Goal: Information Seeking & Learning: Learn about a topic

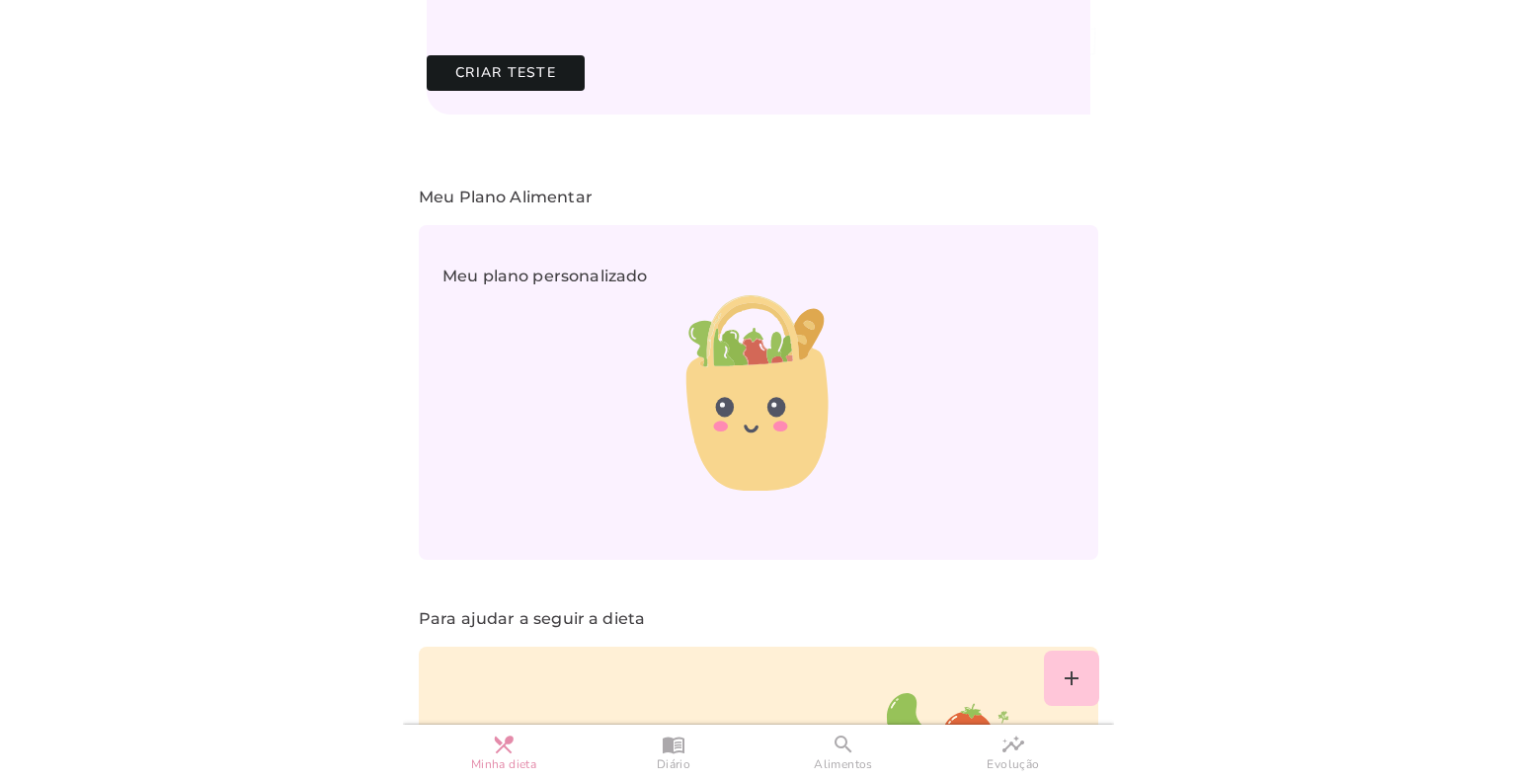
scroll to position [1410, 0]
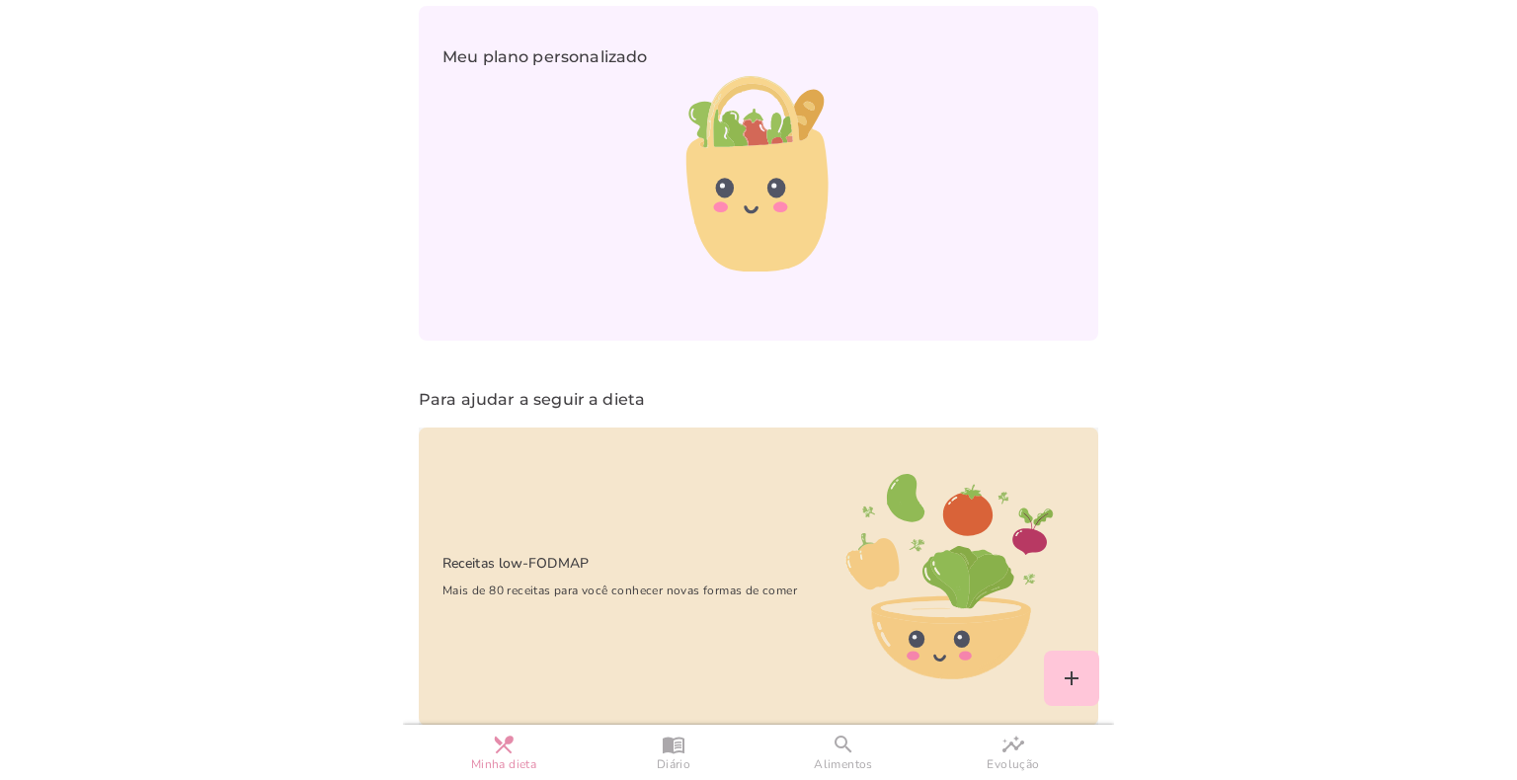
click at [526, 553] on p "Receitas low-FODMAP" at bounding box center [504, 564] width 170 height 22
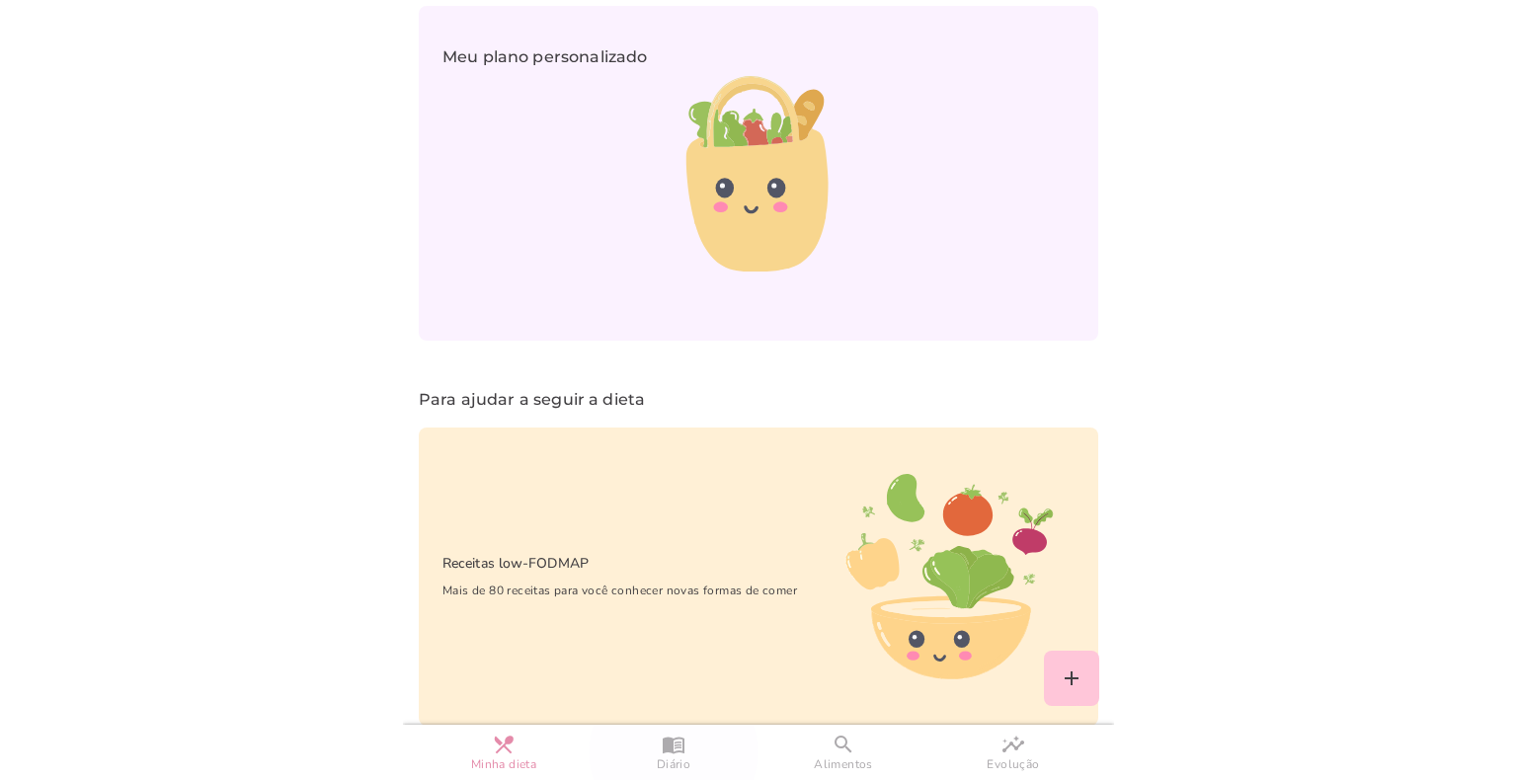
click at [0, 0] on slot "menu_book" at bounding box center [0, 0] width 0 height 0
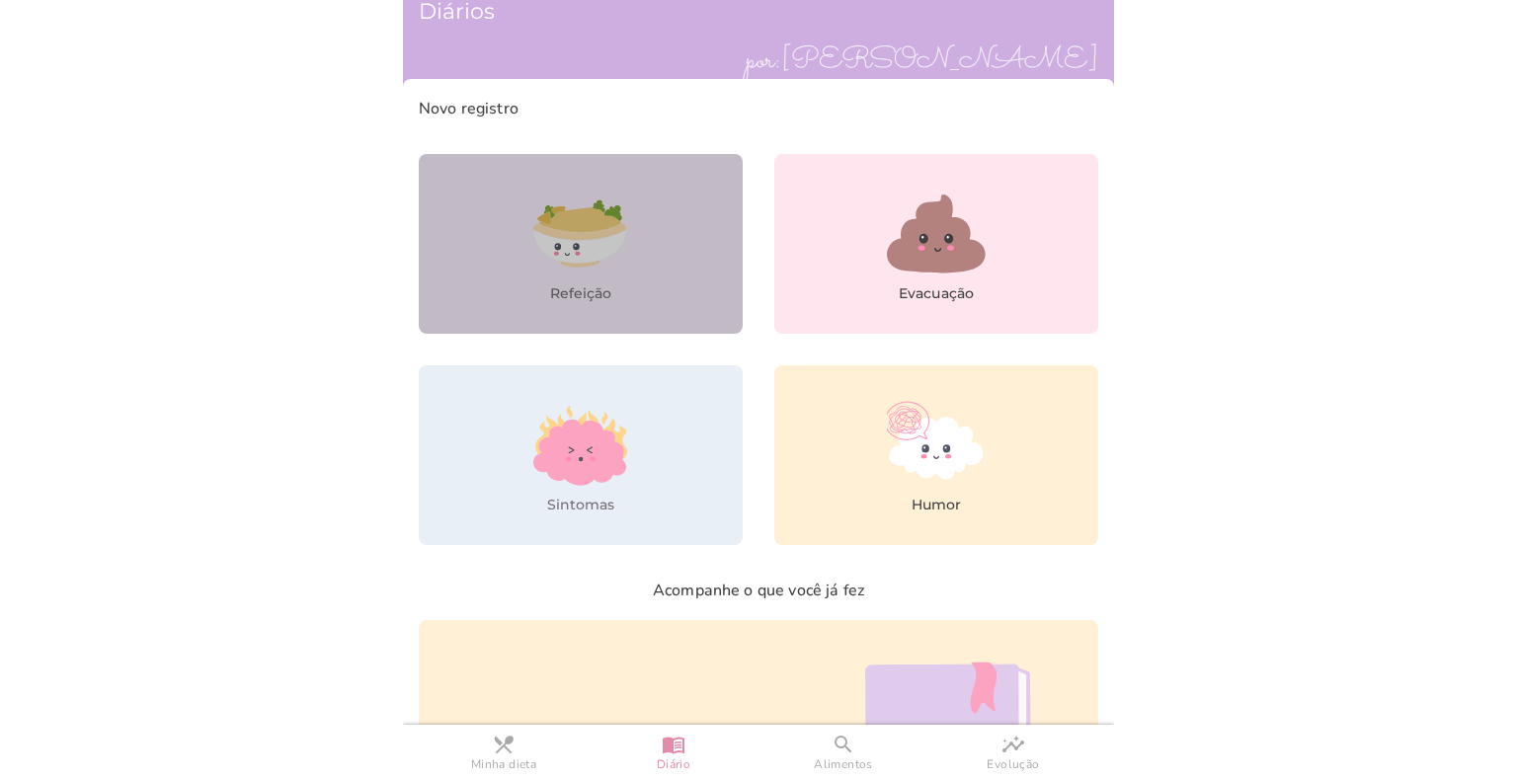
click at [576, 240] on icon at bounding box center [579, 247] width 93 height 34
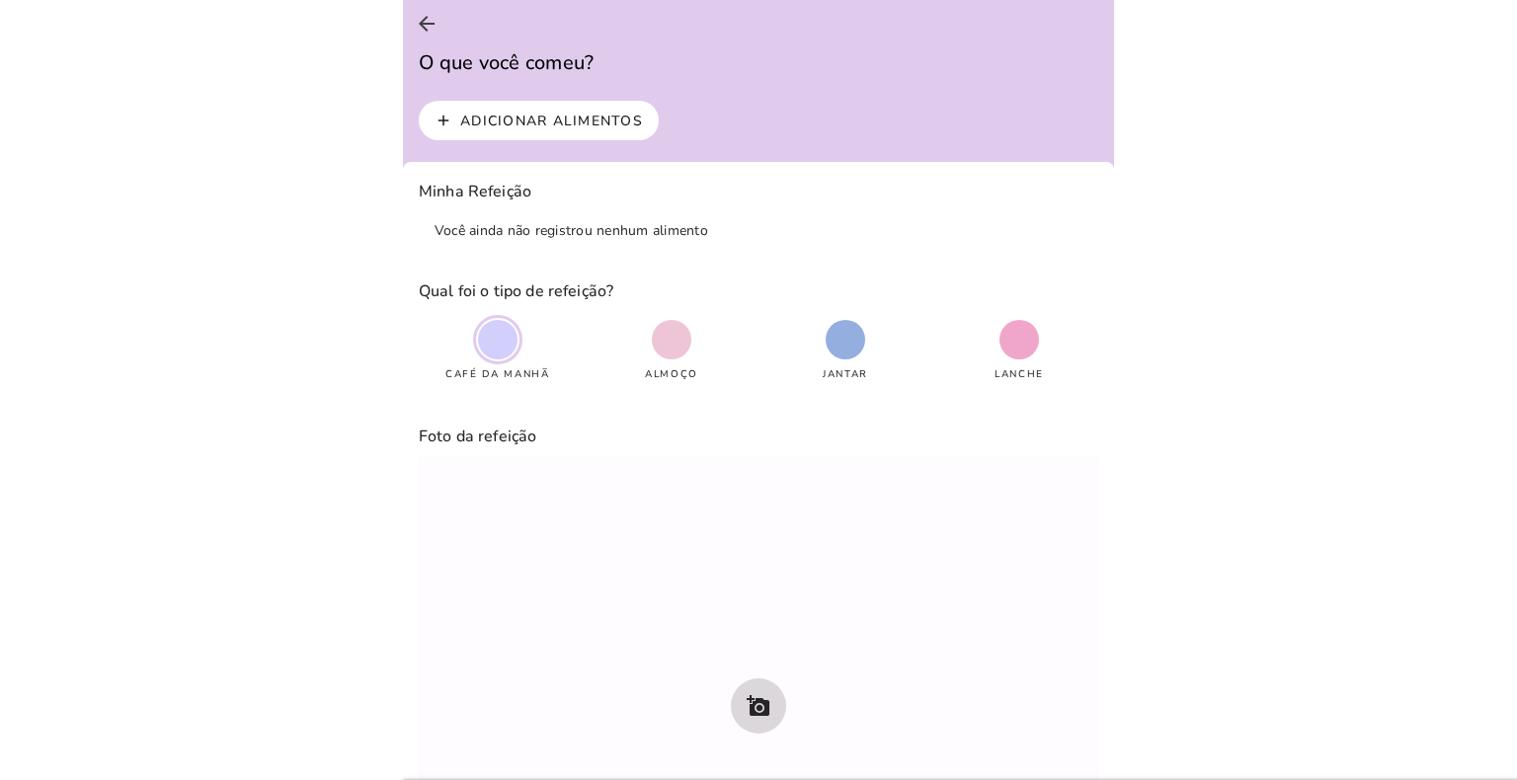
click at [0, 0] on slot "Adicionar alimentos" at bounding box center [0, 0] width 0 height 0
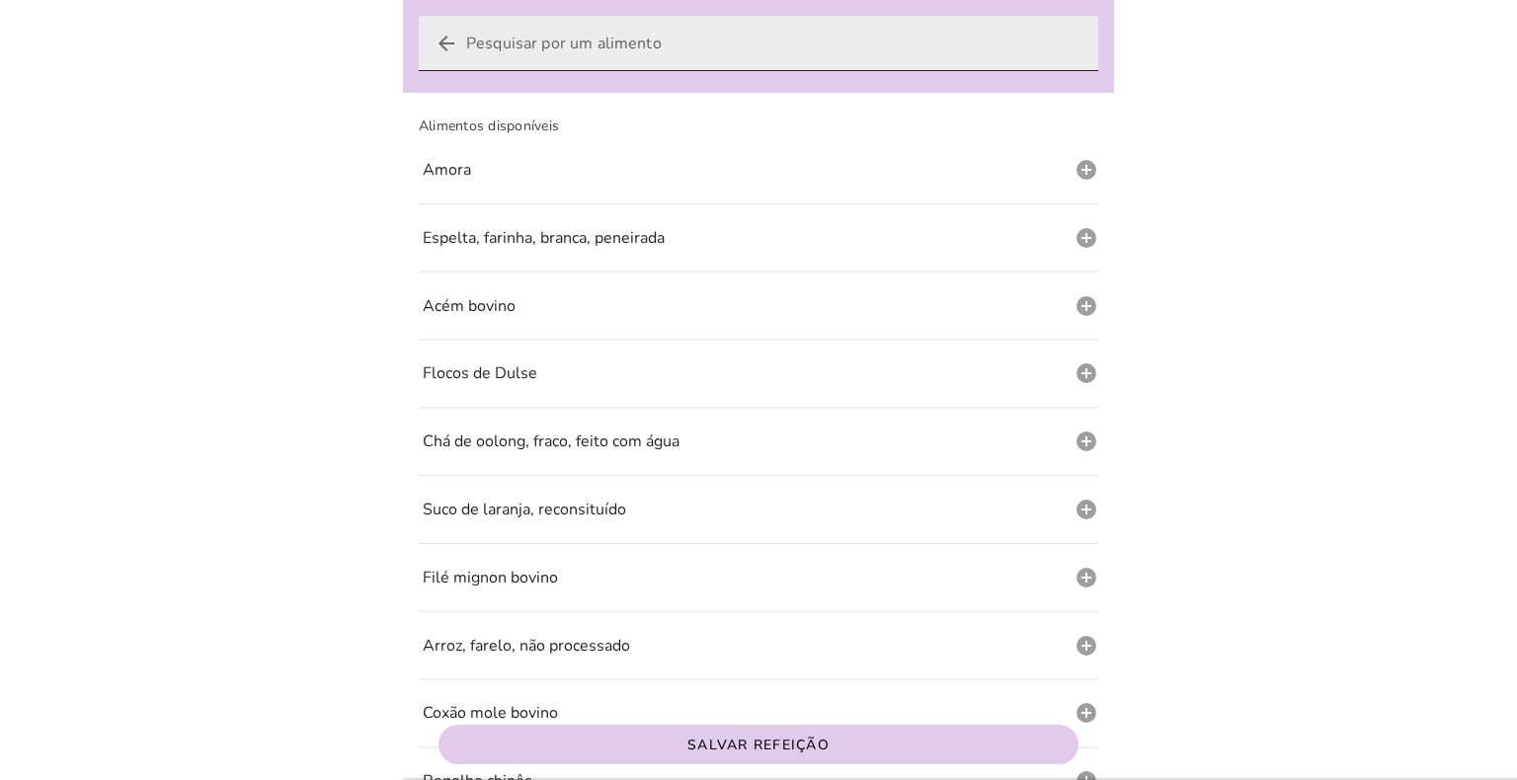
click at [445, 44] on icon "arrow_back" at bounding box center [447, 44] width 24 height 24
click at [466, 44] on input "arrow_back" at bounding box center [774, 43] width 616 height 55
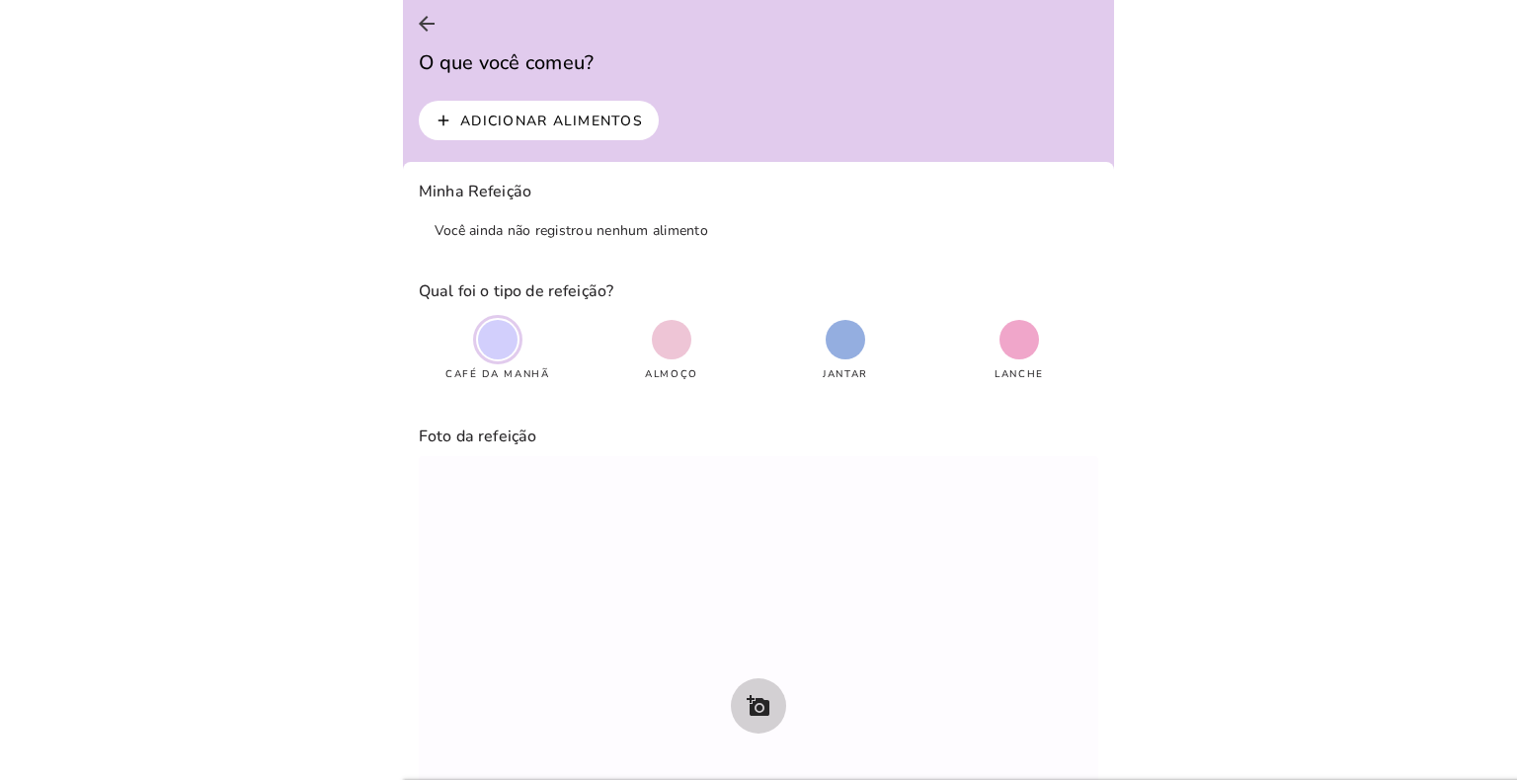
click at [754, 699] on icon "add_a_photo" at bounding box center [759, 706] width 24 height 24
click at [432, 18] on icon "arrow_back" at bounding box center [427, 24] width 24 height 24
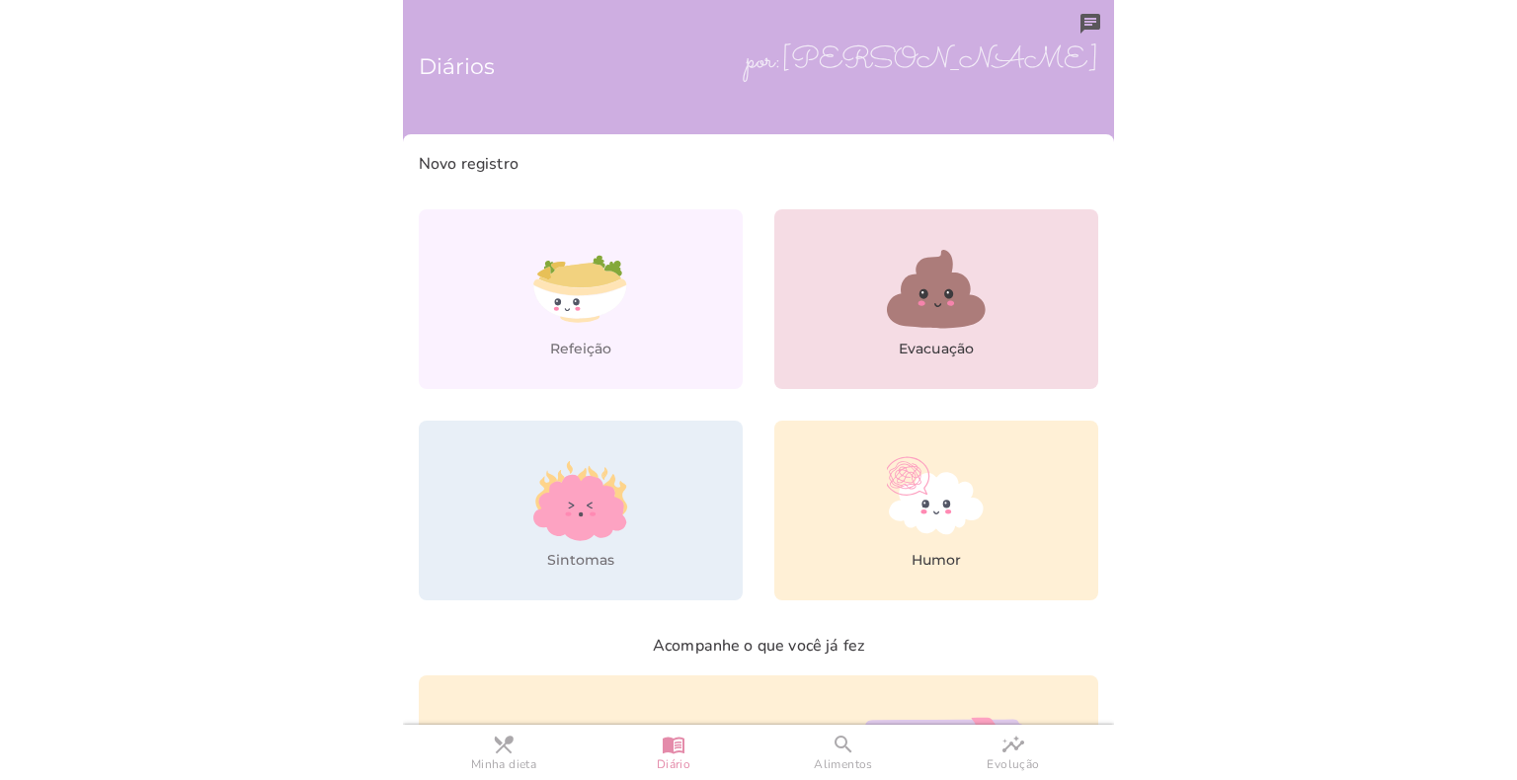
click at [933, 310] on icon at bounding box center [936, 289] width 99 height 79
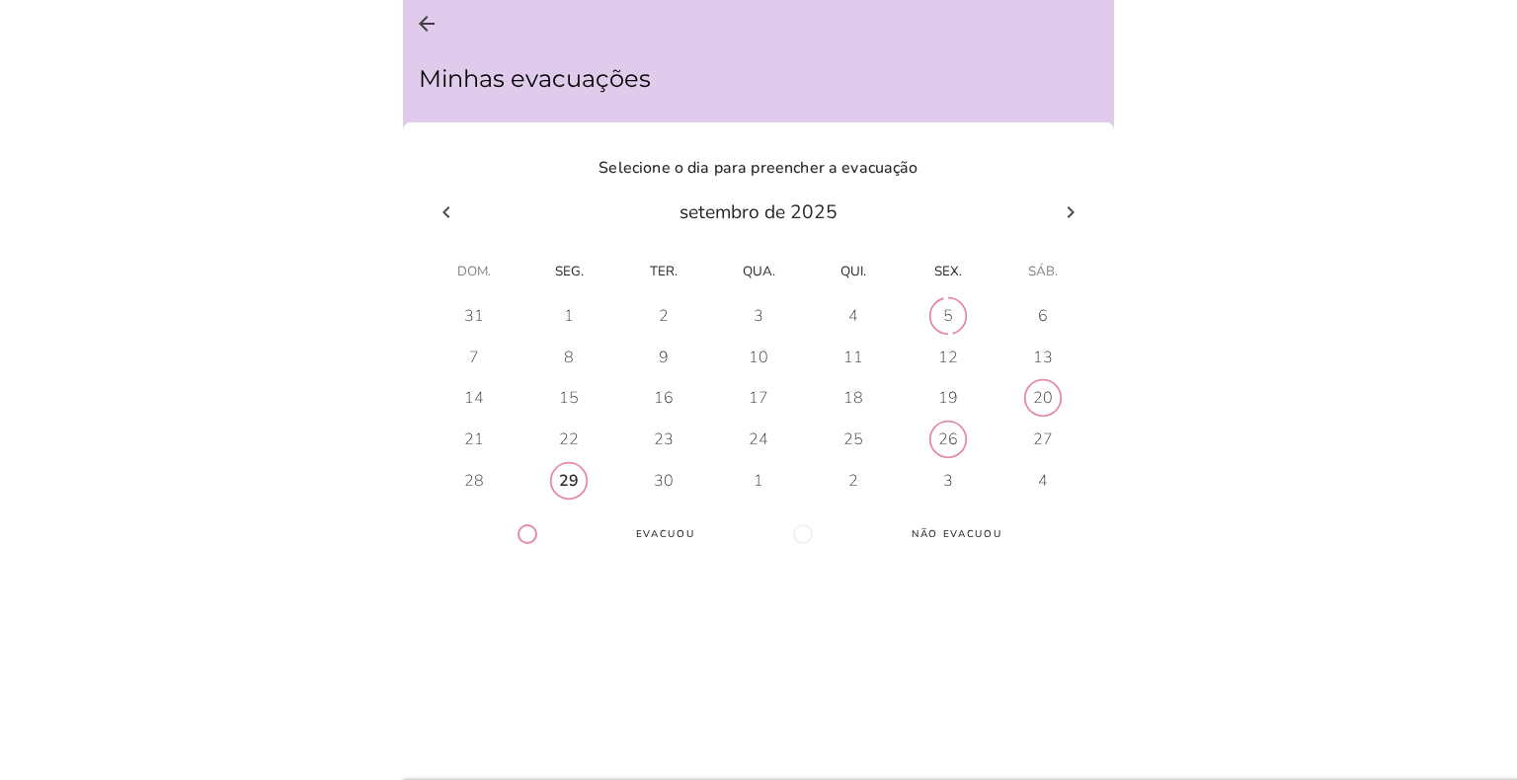
click at [561, 475] on div "29" at bounding box center [569, 481] width 20 height 22
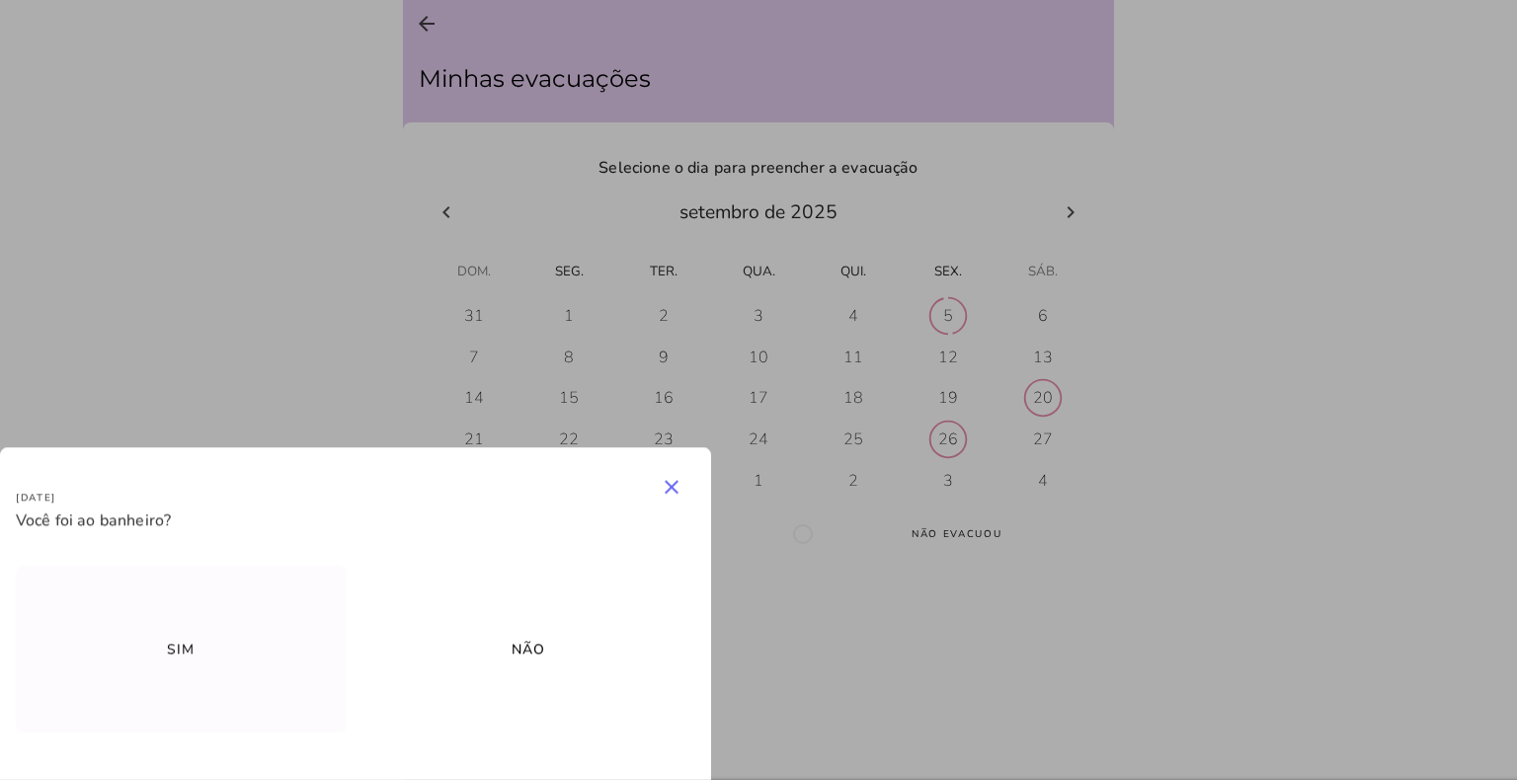
click at [0, 0] on slot "Sim" at bounding box center [0, 0] width 0 height 0
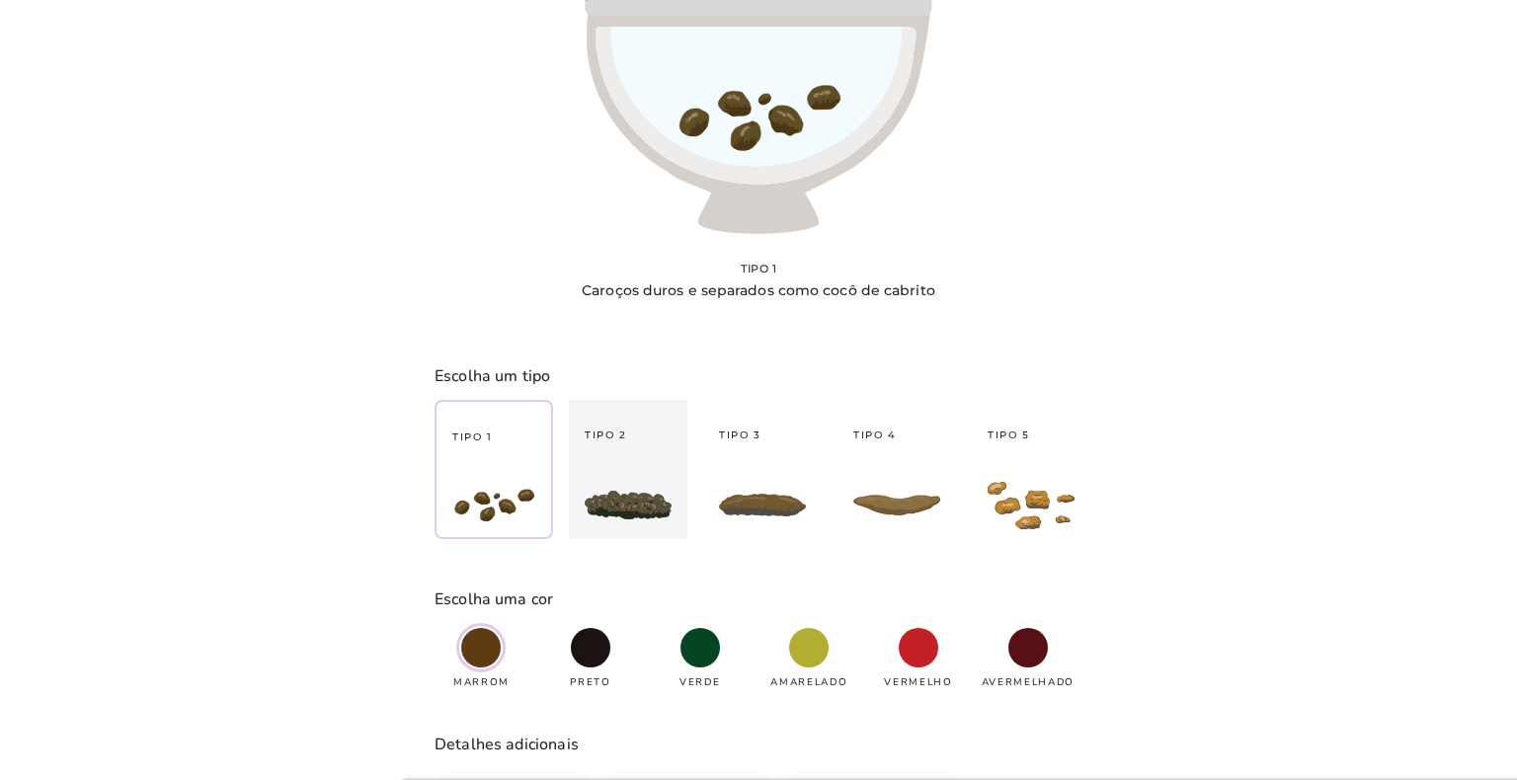
type strip-control "2"
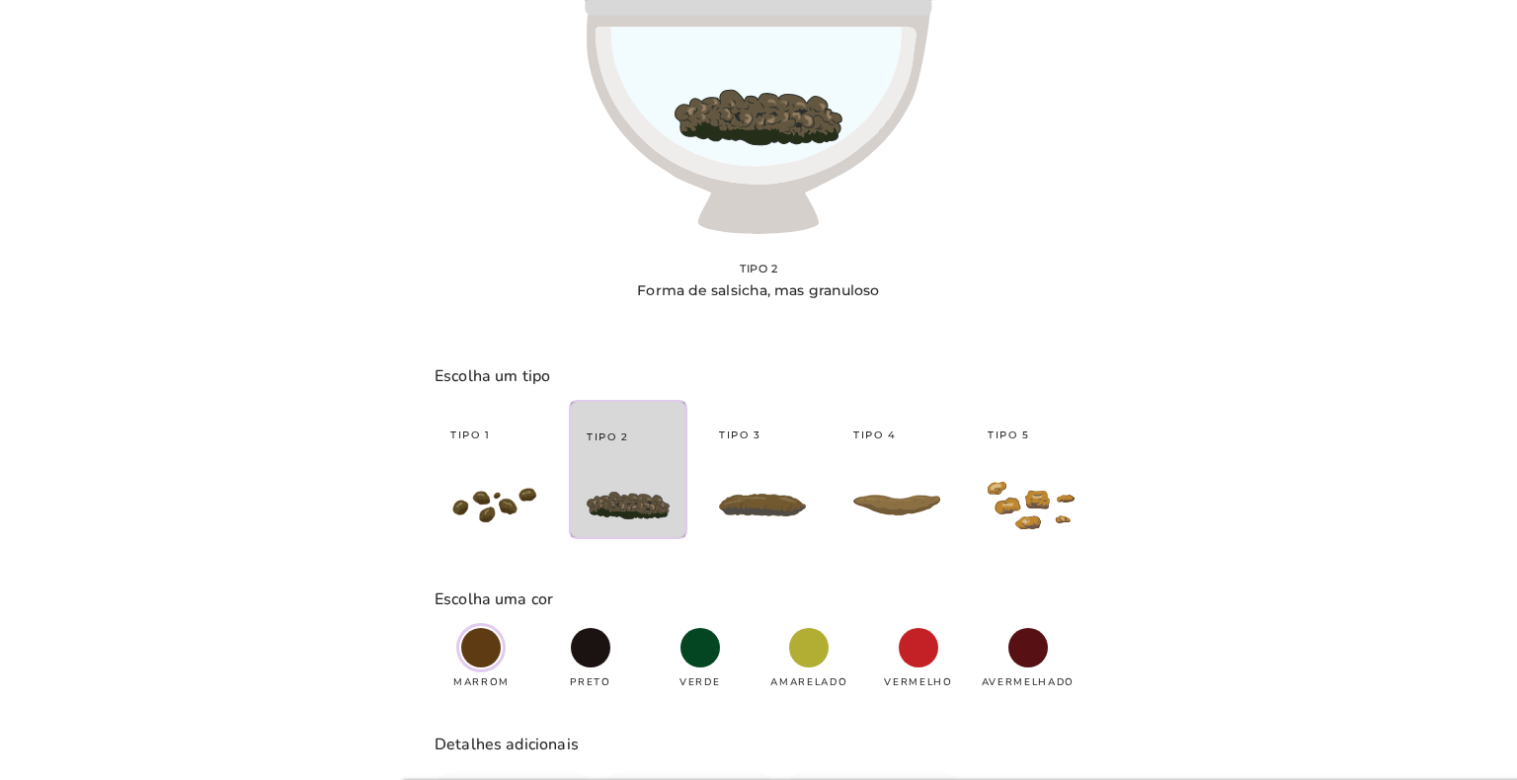
click at [614, 468] on div "Tipo 2" at bounding box center [628, 437] width 115 height 71
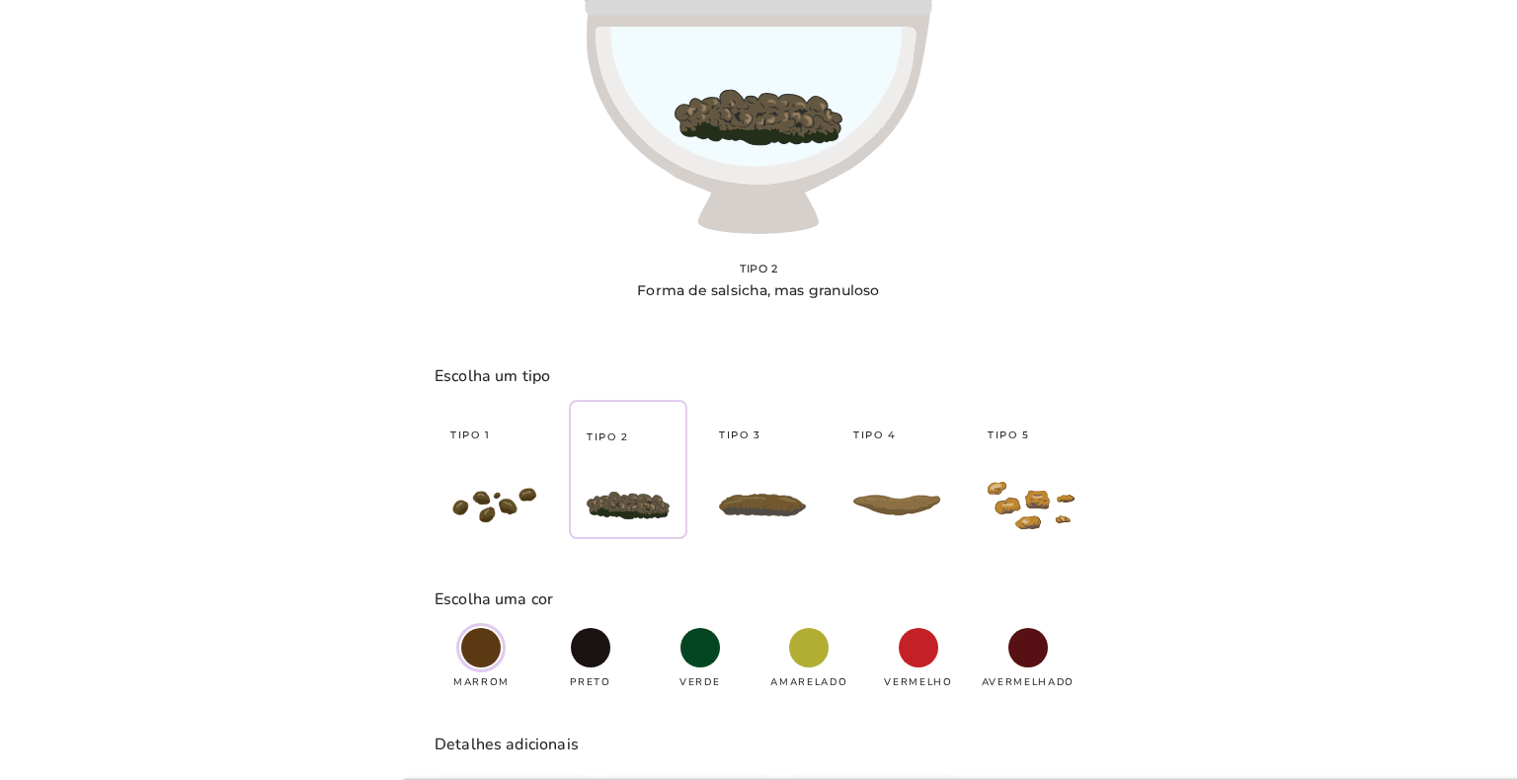
click at [484, 646] on span at bounding box center [481, 648] width 40 height 40
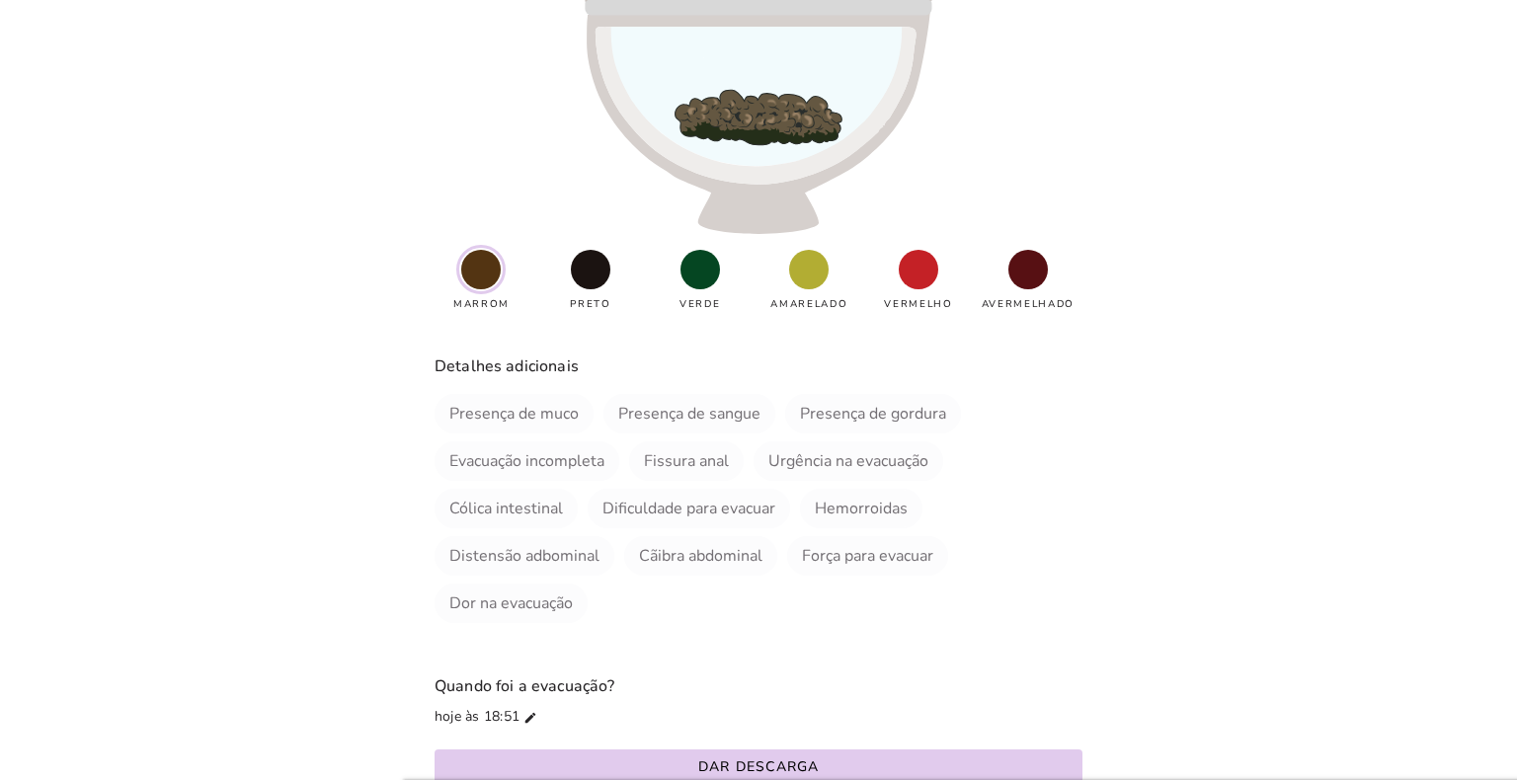
scroll to position [395, 0]
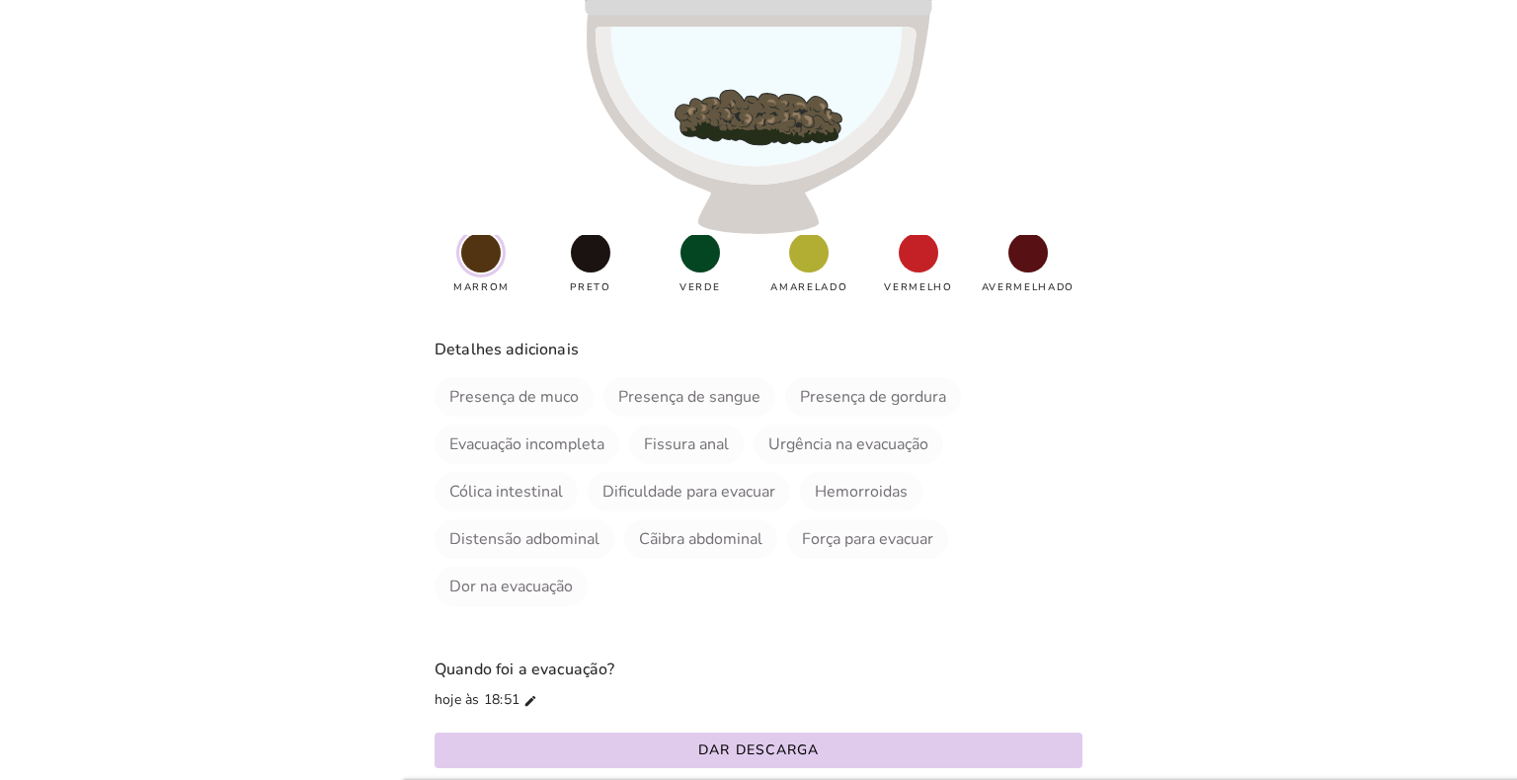
click at [0, 0] on slot "Dor na evacuação" at bounding box center [0, 0] width 0 height 0
type vaadin-checkbox "4WNPHs9DfK4l2a9zvPsl"
click at [0, 0] on slot "Força para evacuar" at bounding box center [0, 0] width 0 height 0
type vaadin-checkbox "9G46Q0akBaIUdz7GSwa7"
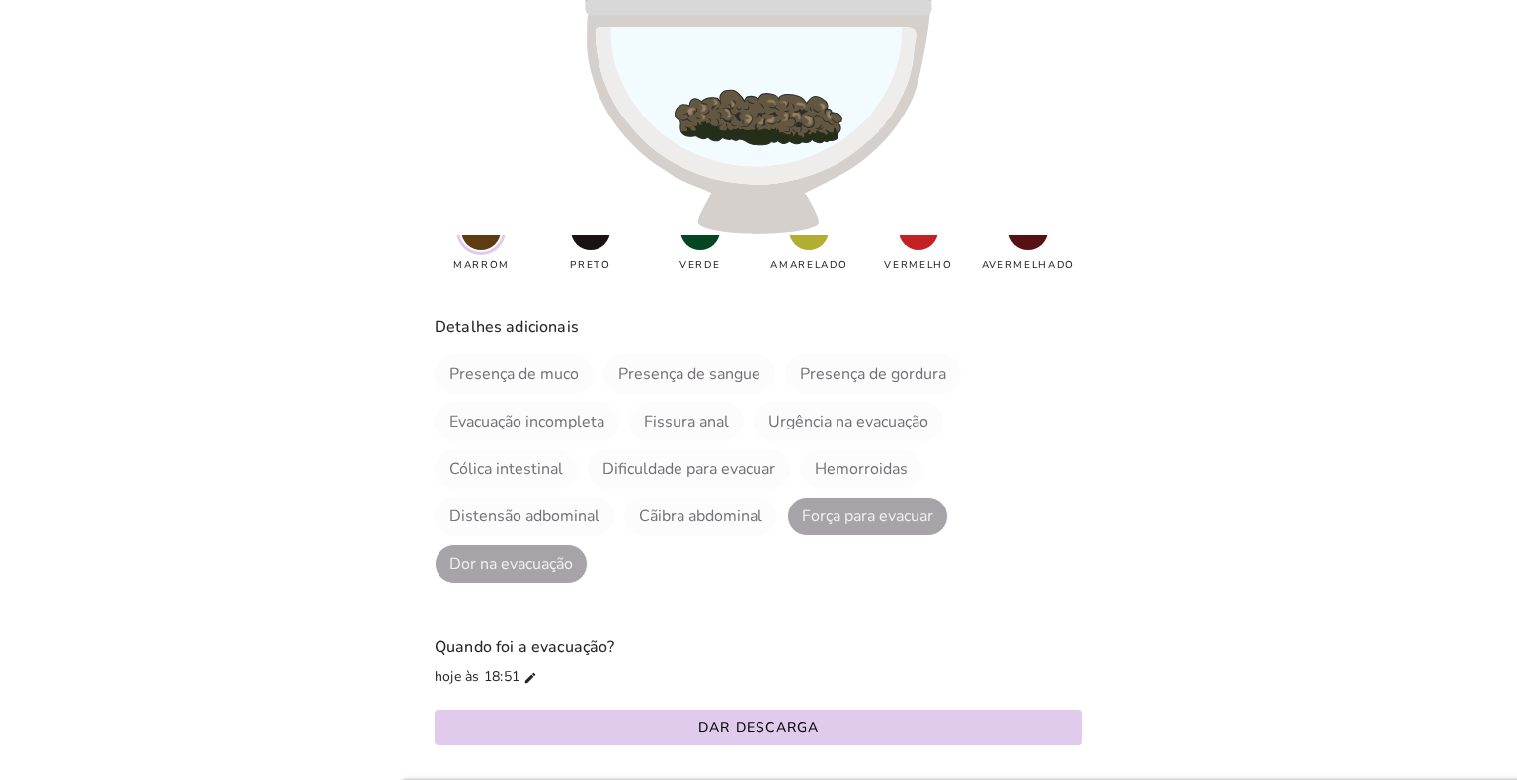
scroll to position [427, 0]
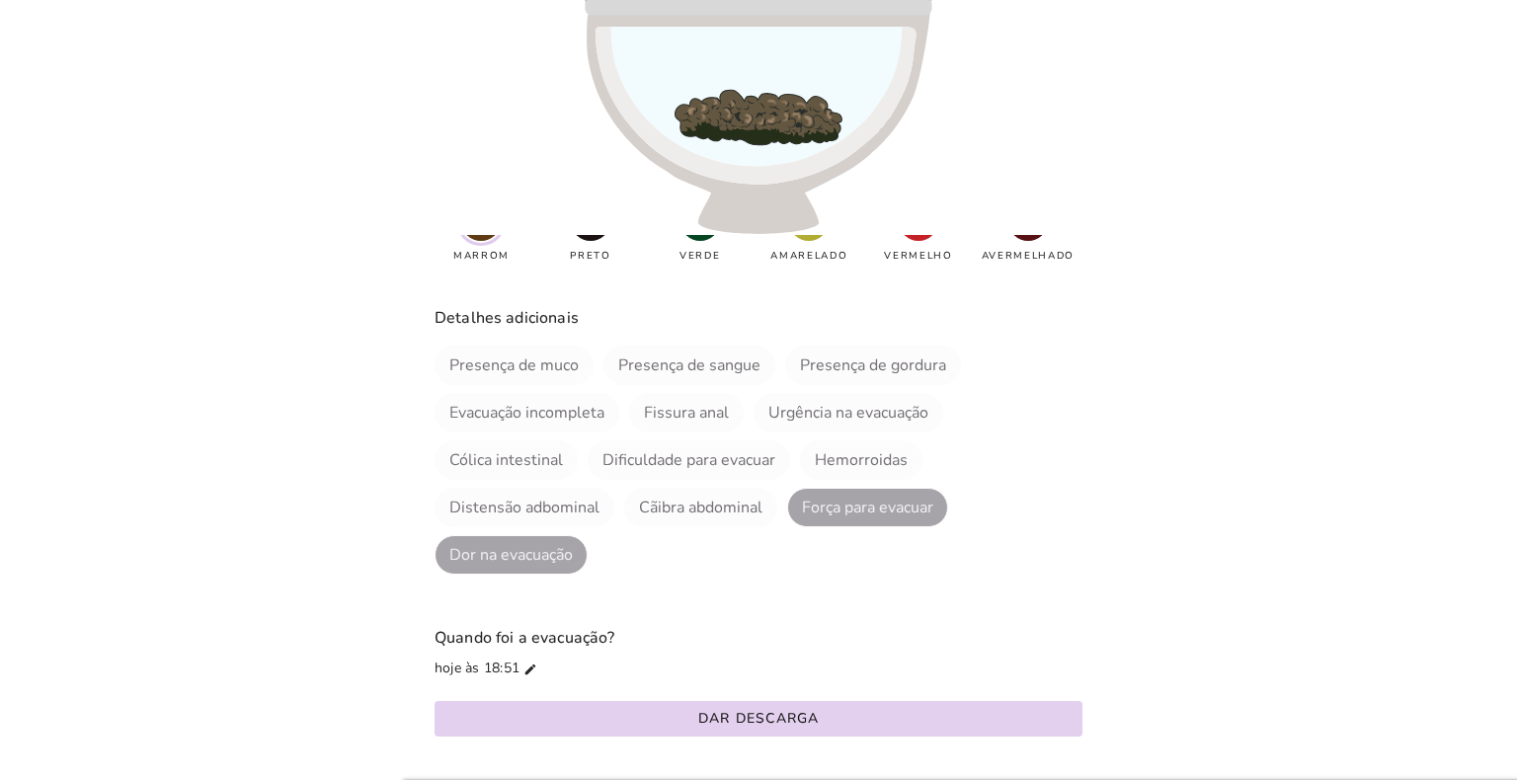
click at [0, 0] on slot "Dar descarga" at bounding box center [0, 0] width 0 height 0
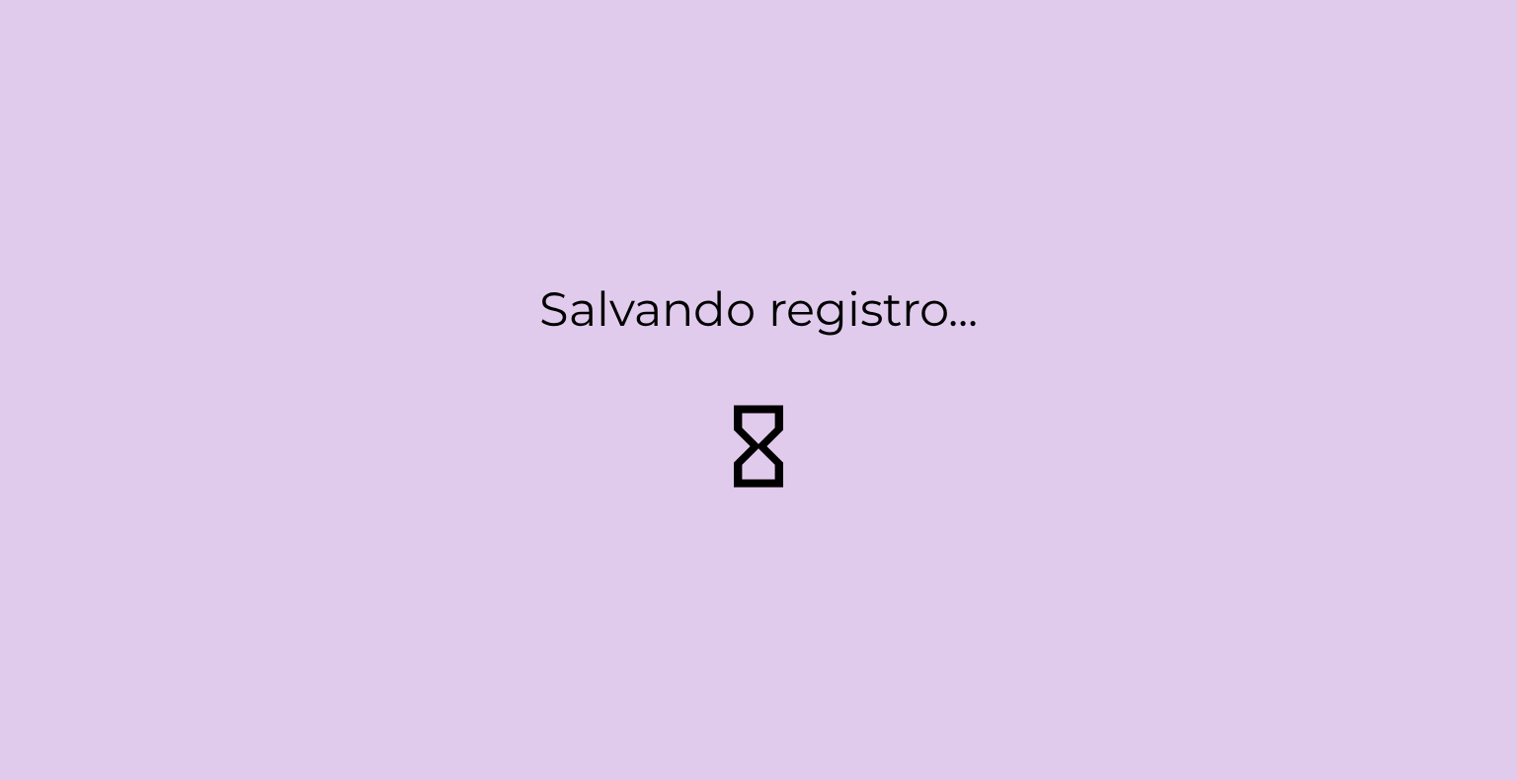
type strip-control "1"
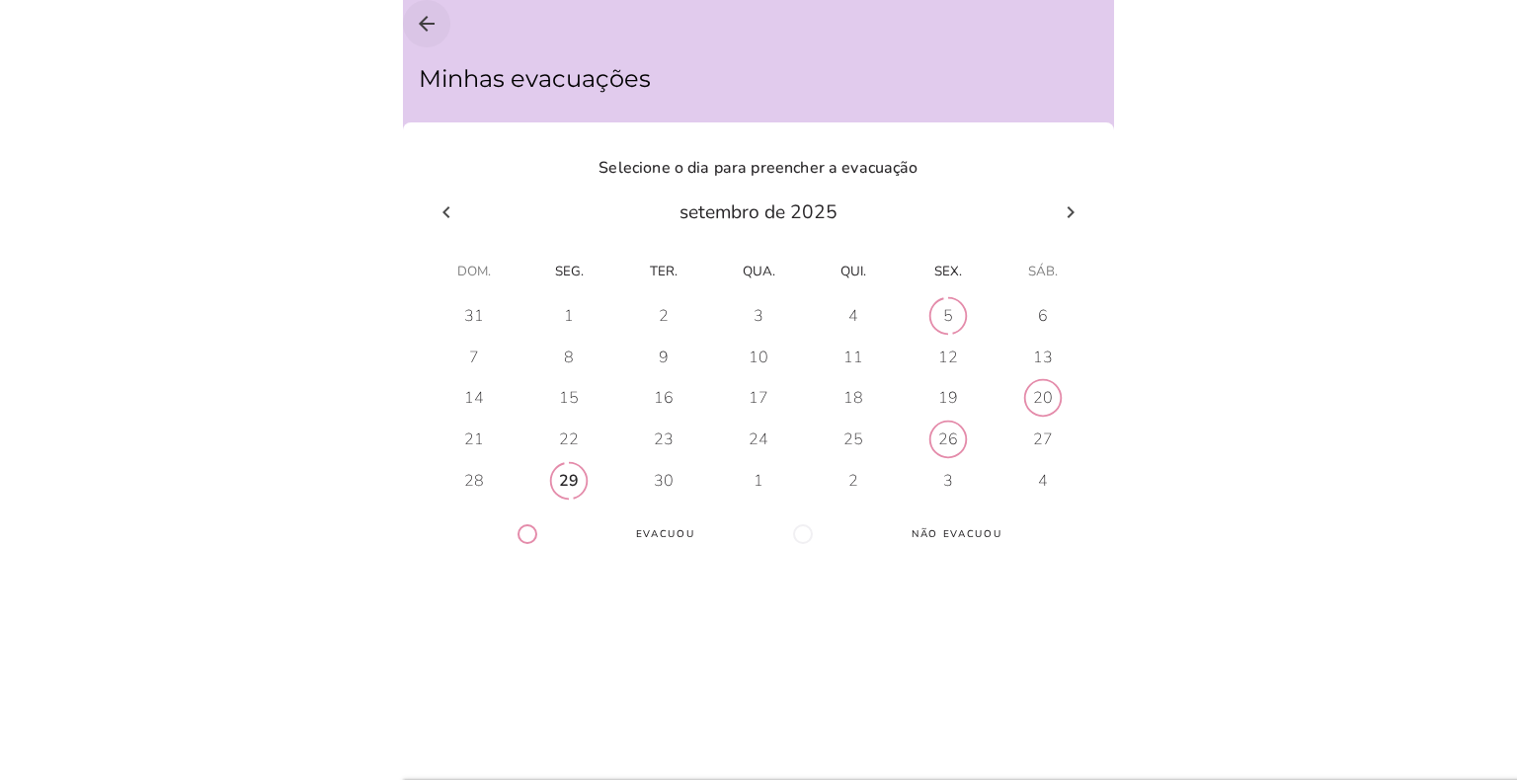
click at [426, 28] on icon "arrow_back" at bounding box center [427, 24] width 24 height 24
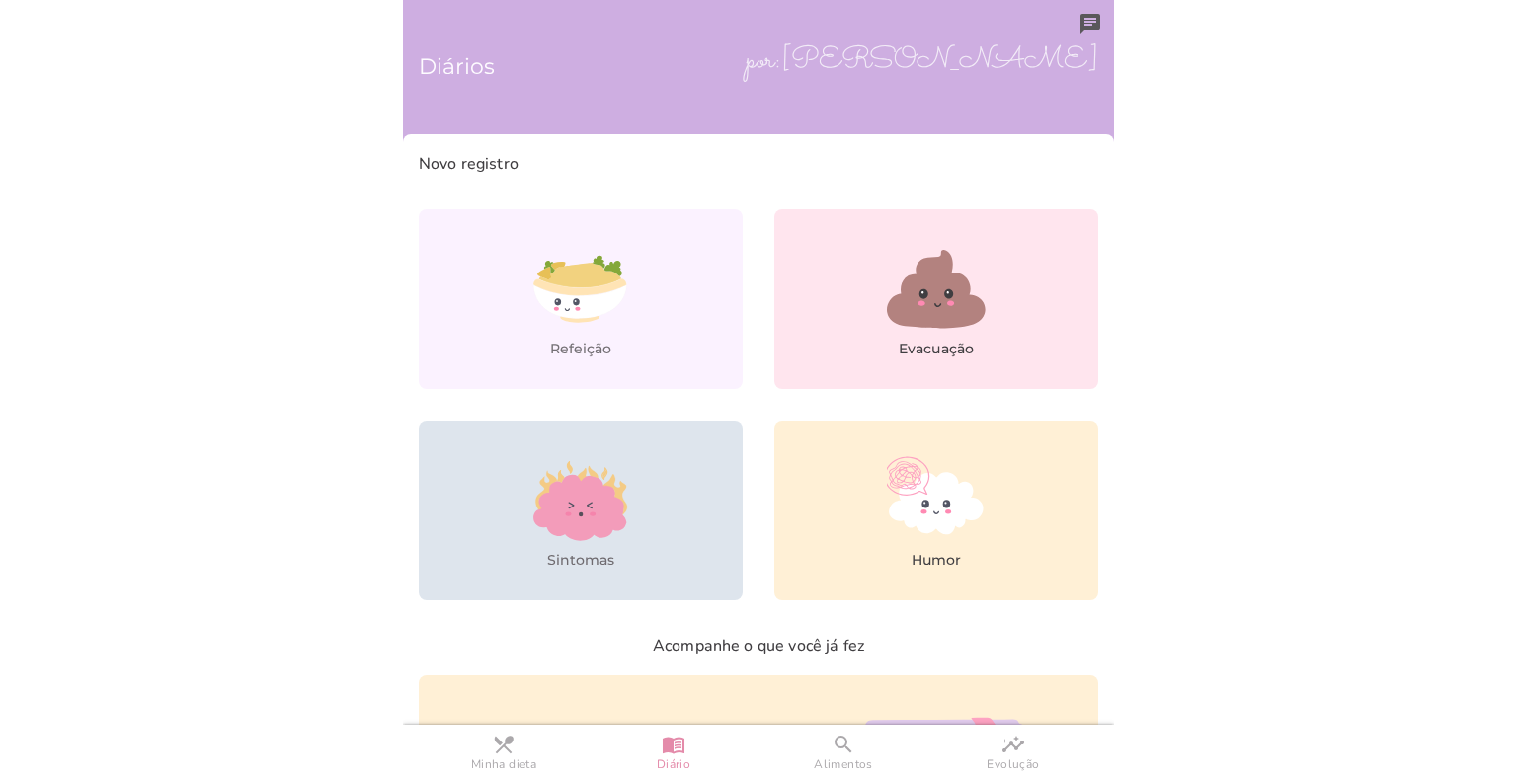
click at [590, 540] on icon at bounding box center [580, 500] width 99 height 99
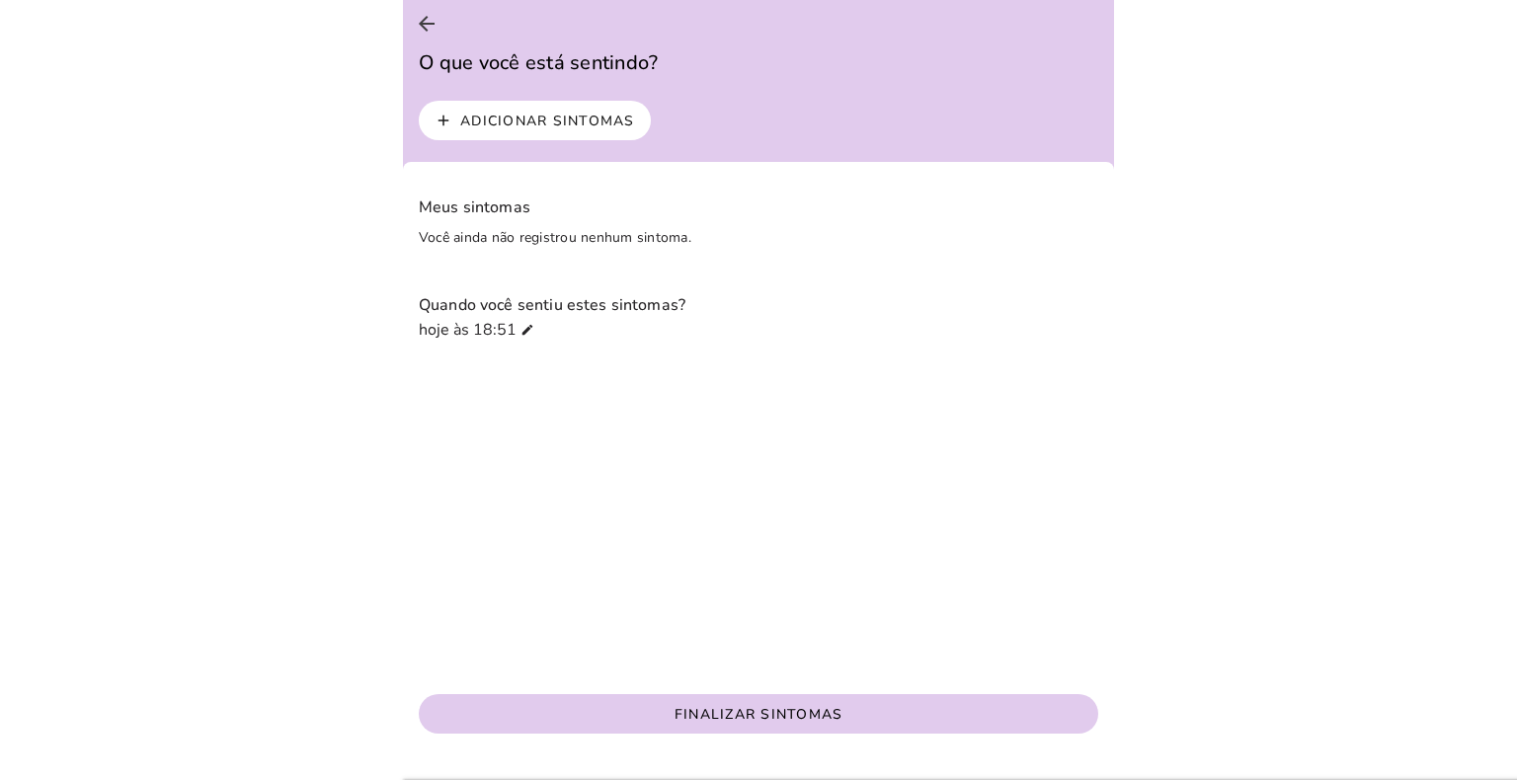
click at [0, 0] on slot "Adicionar sintomas" at bounding box center [0, 0] width 0 height 0
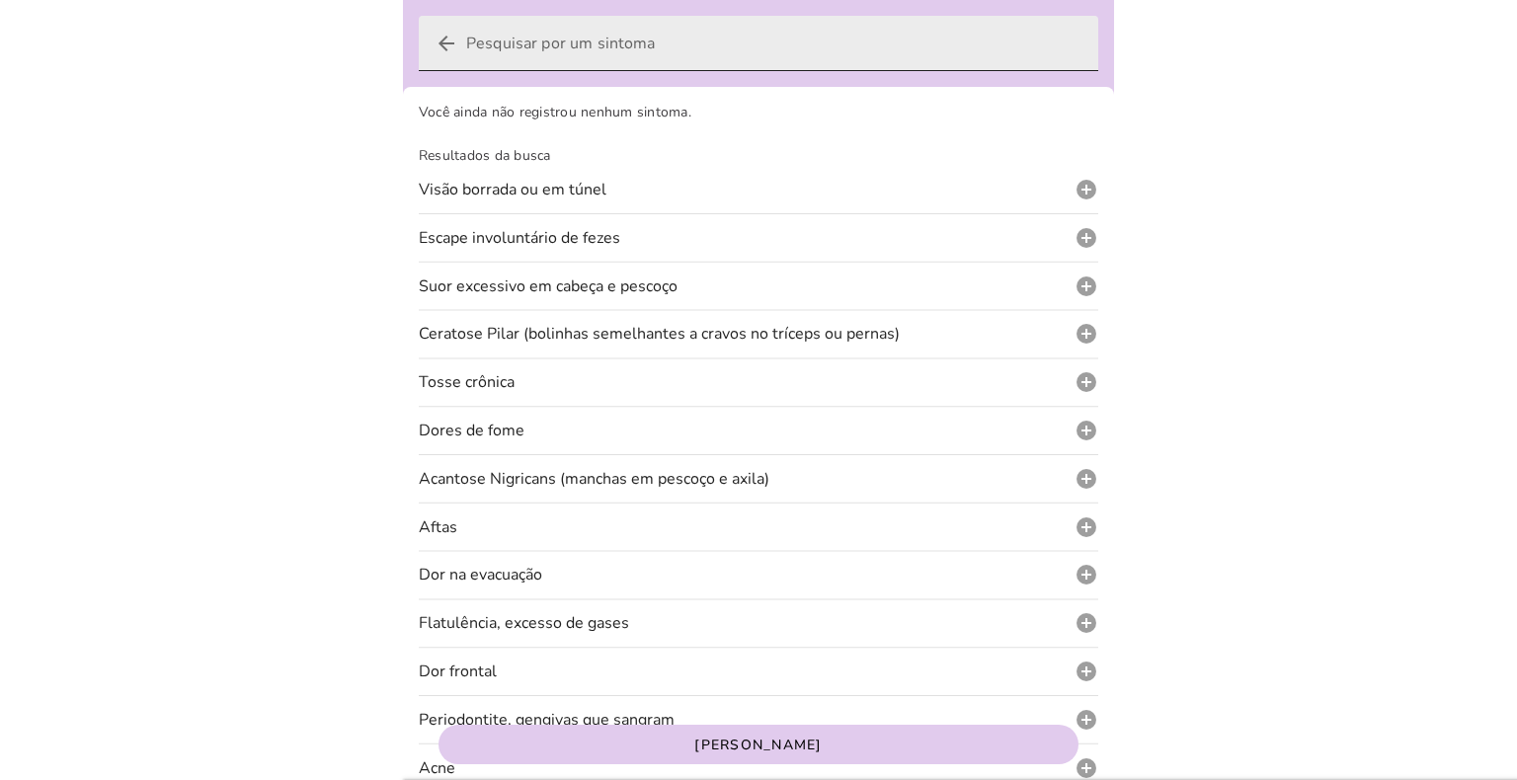
click at [442, 38] on icon "arrow_back" at bounding box center [447, 44] width 24 height 24
click at [466, 38] on input "arrow_back" at bounding box center [774, 43] width 616 height 55
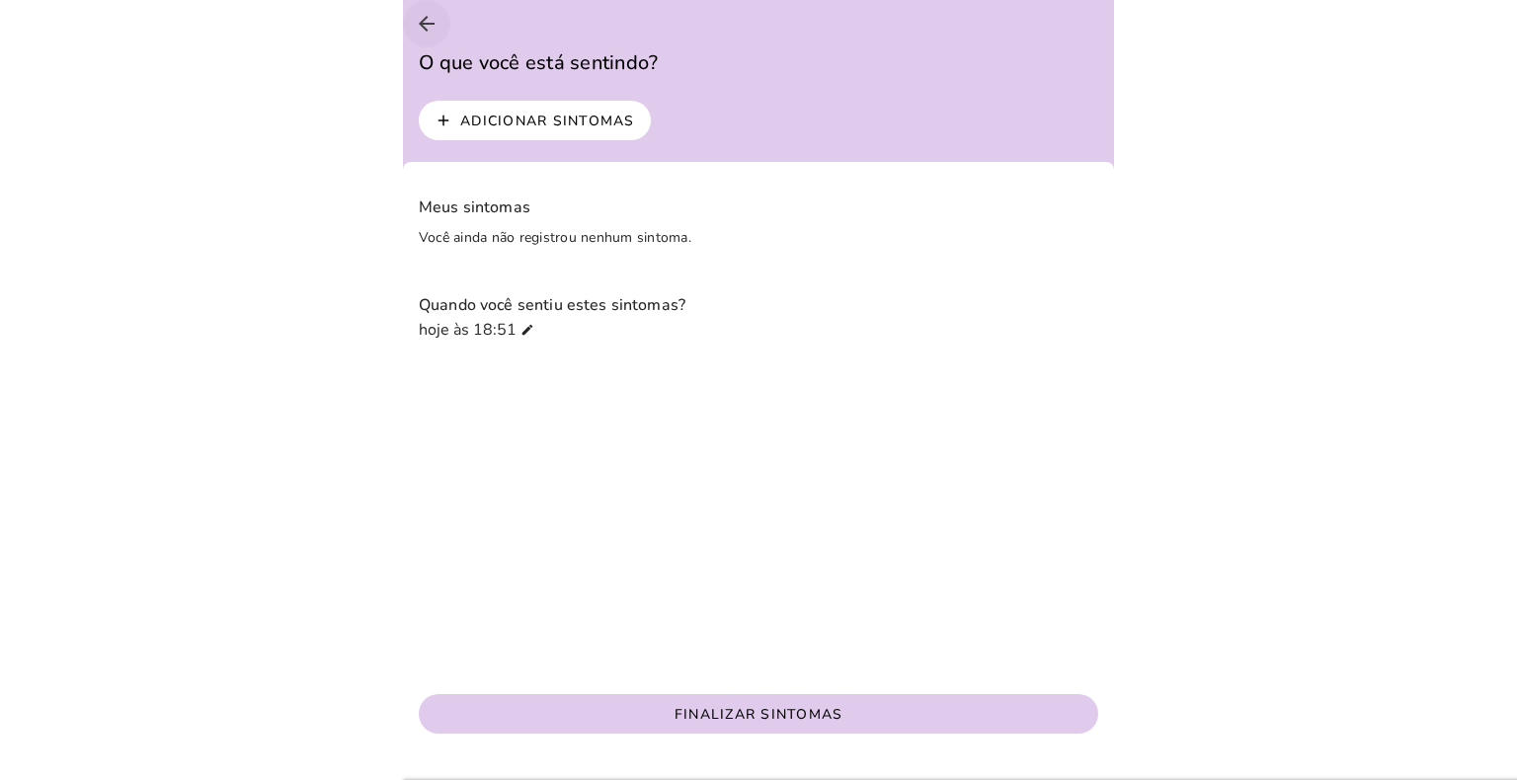
click at [428, 26] on icon "arrow_back" at bounding box center [427, 24] width 24 height 24
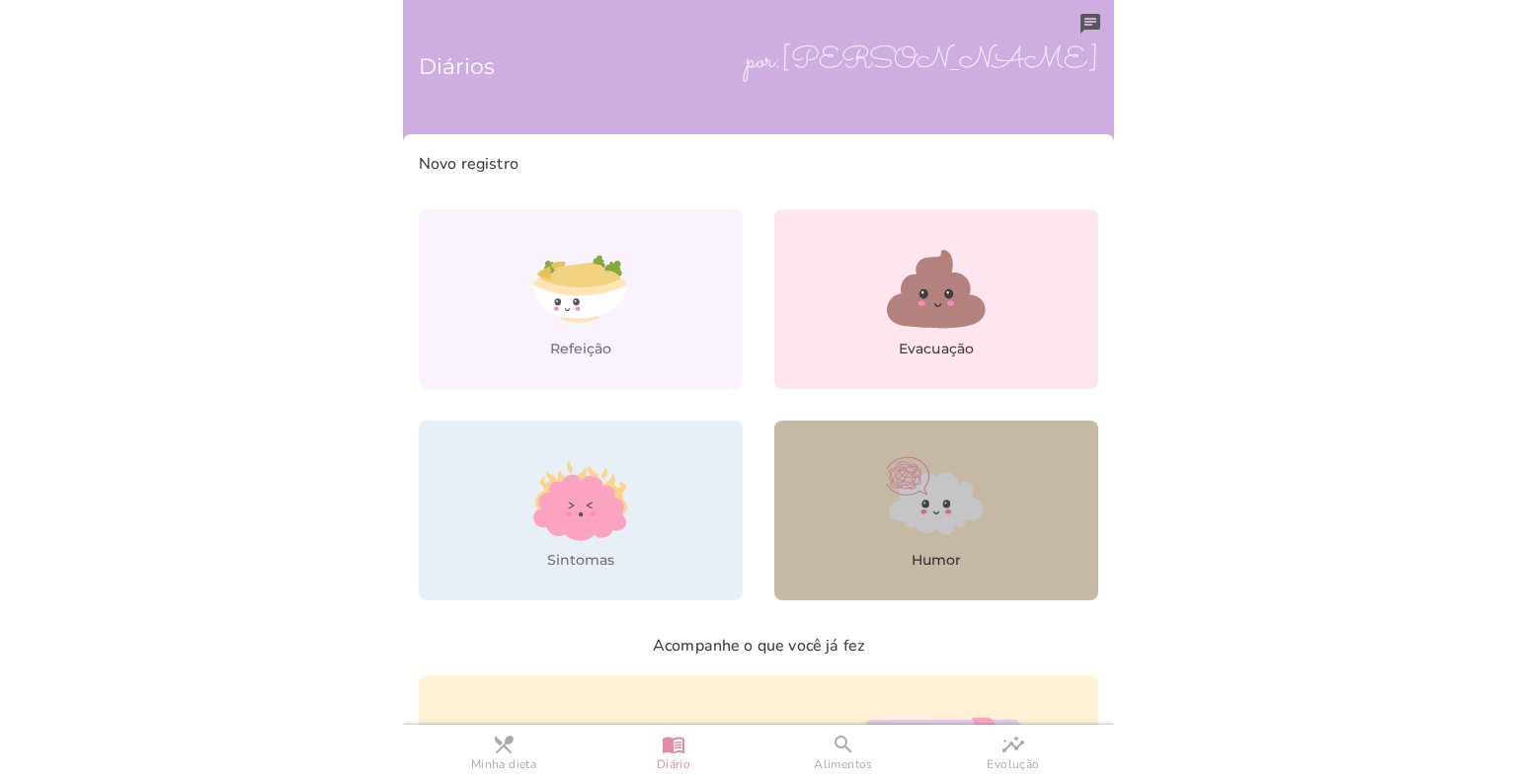
click at [922, 511] on ellipse at bounding box center [925, 512] width 6 height 4
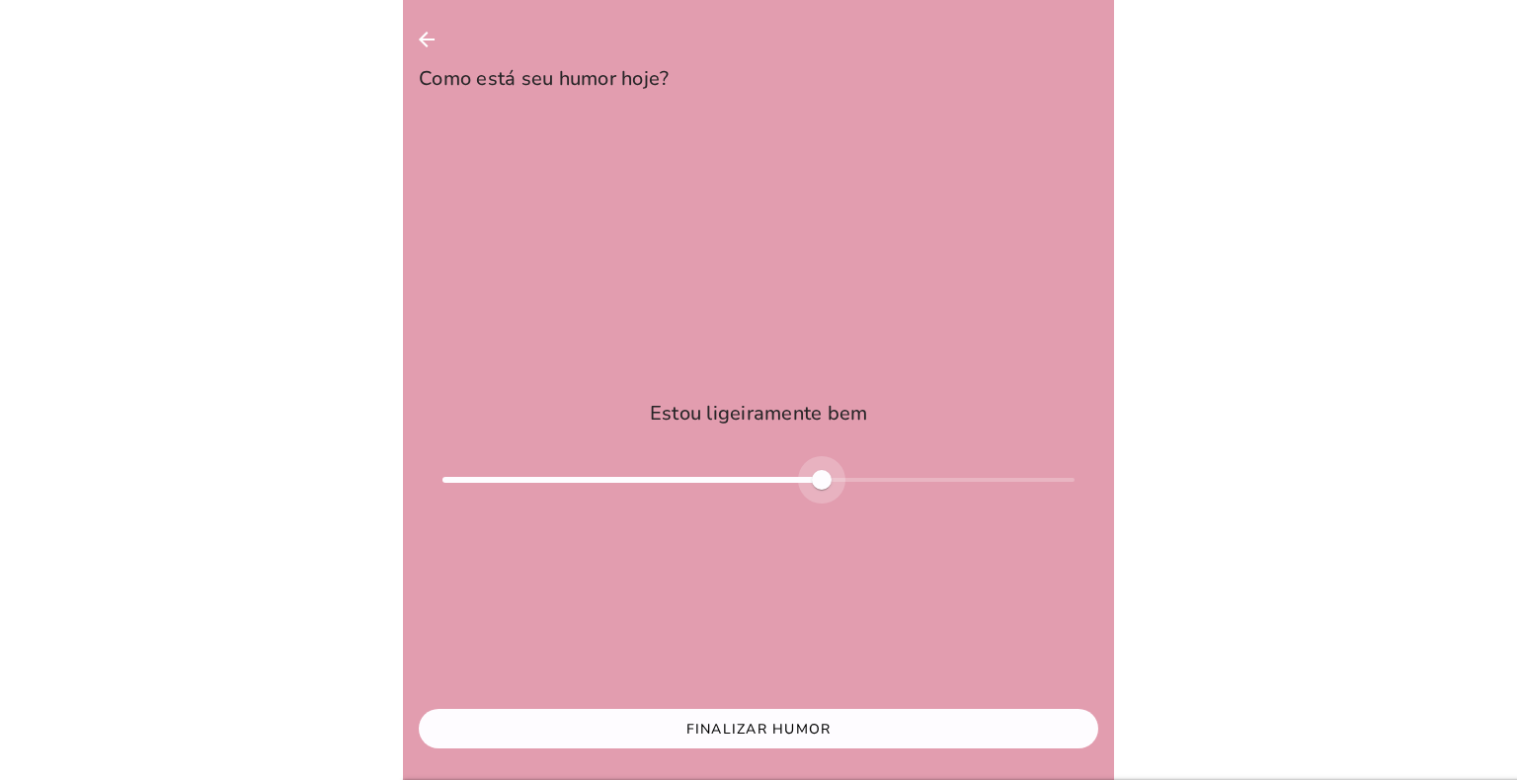
type input "*"
click at [748, 476] on div at bounding box center [759, 479] width 632 height 47
click at [425, 34] on icon "arrow_back" at bounding box center [427, 40] width 24 height 24
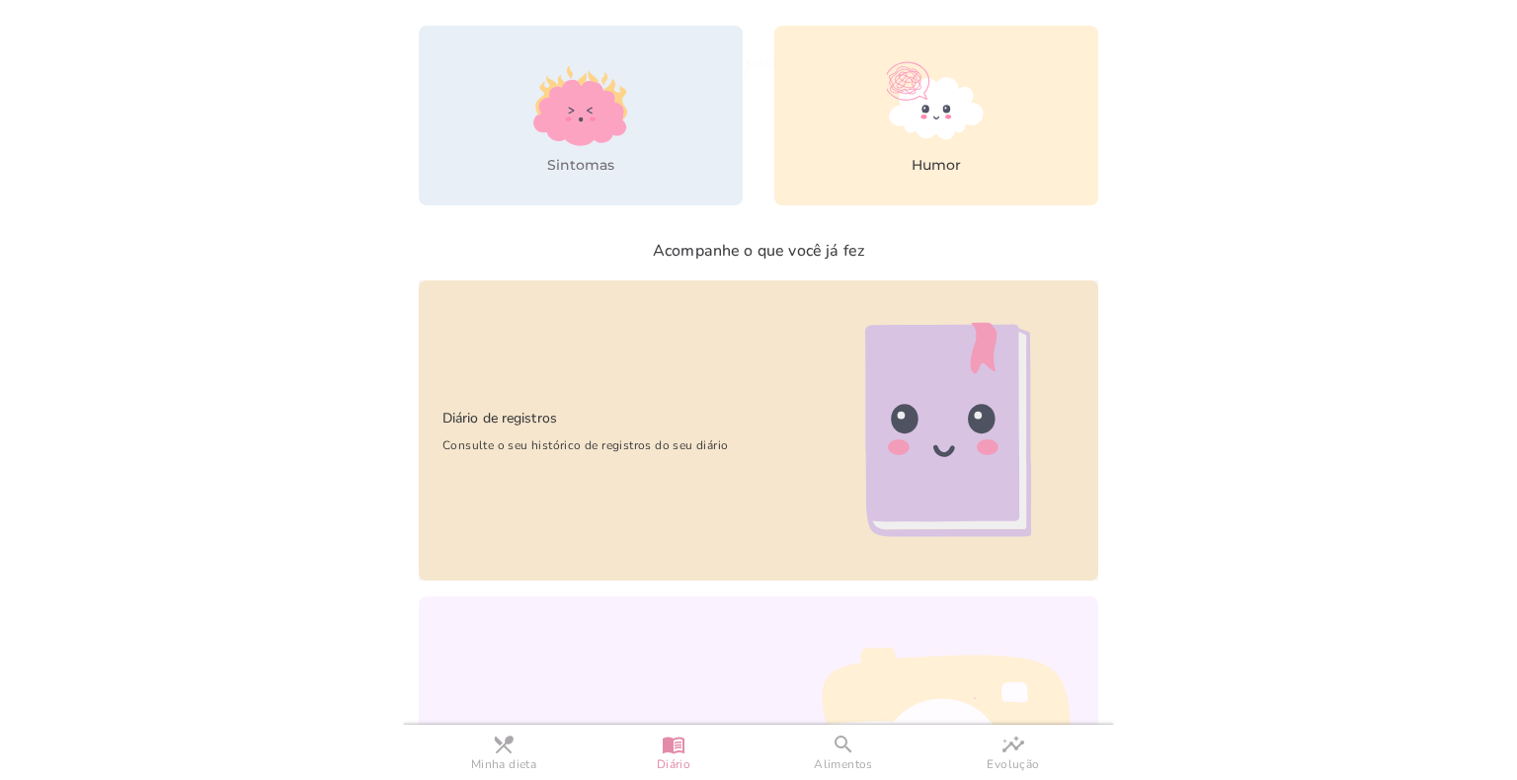
scroll to position [567, 0]
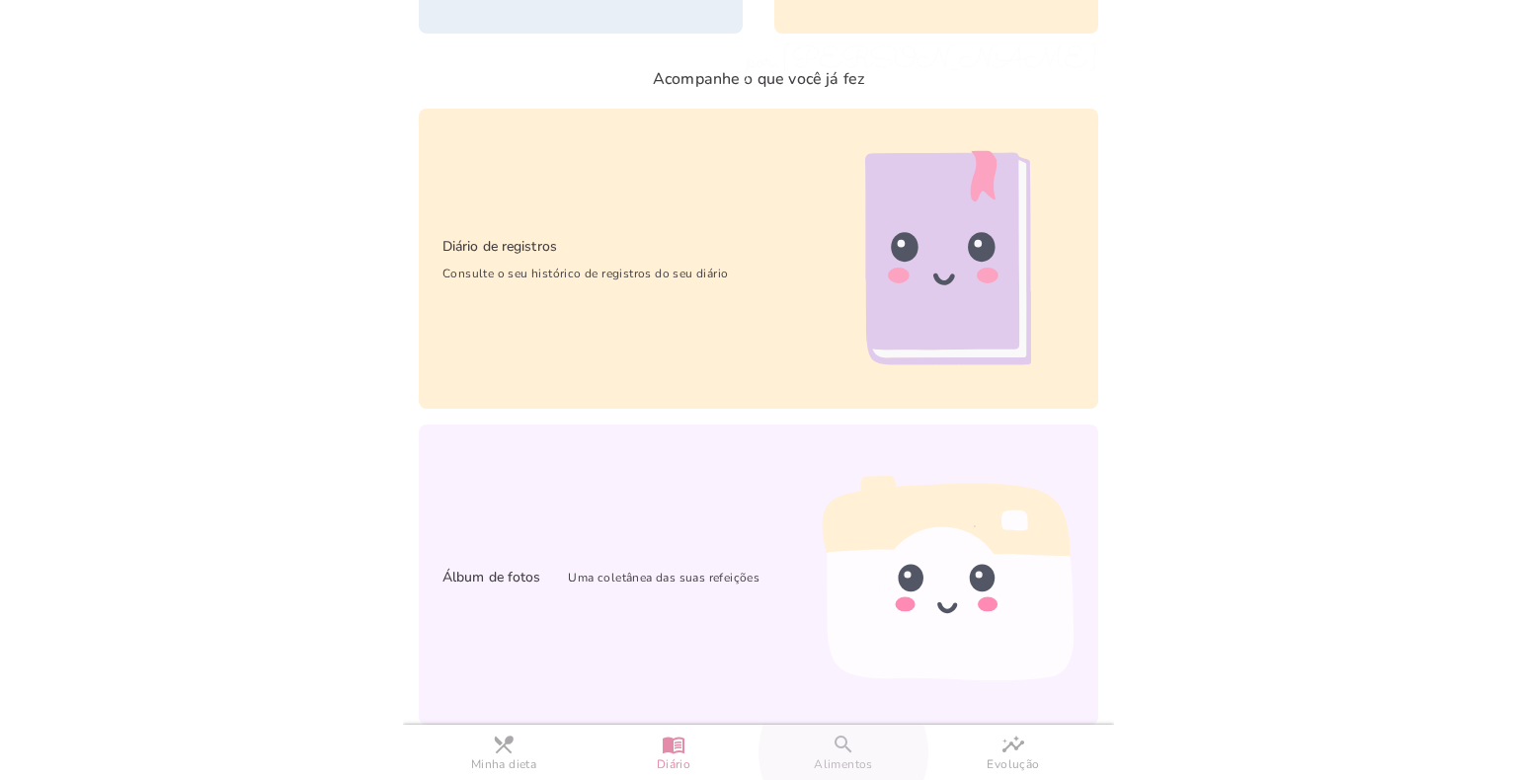
click at [832, 741] on span "search" at bounding box center [844, 745] width 24 height 24
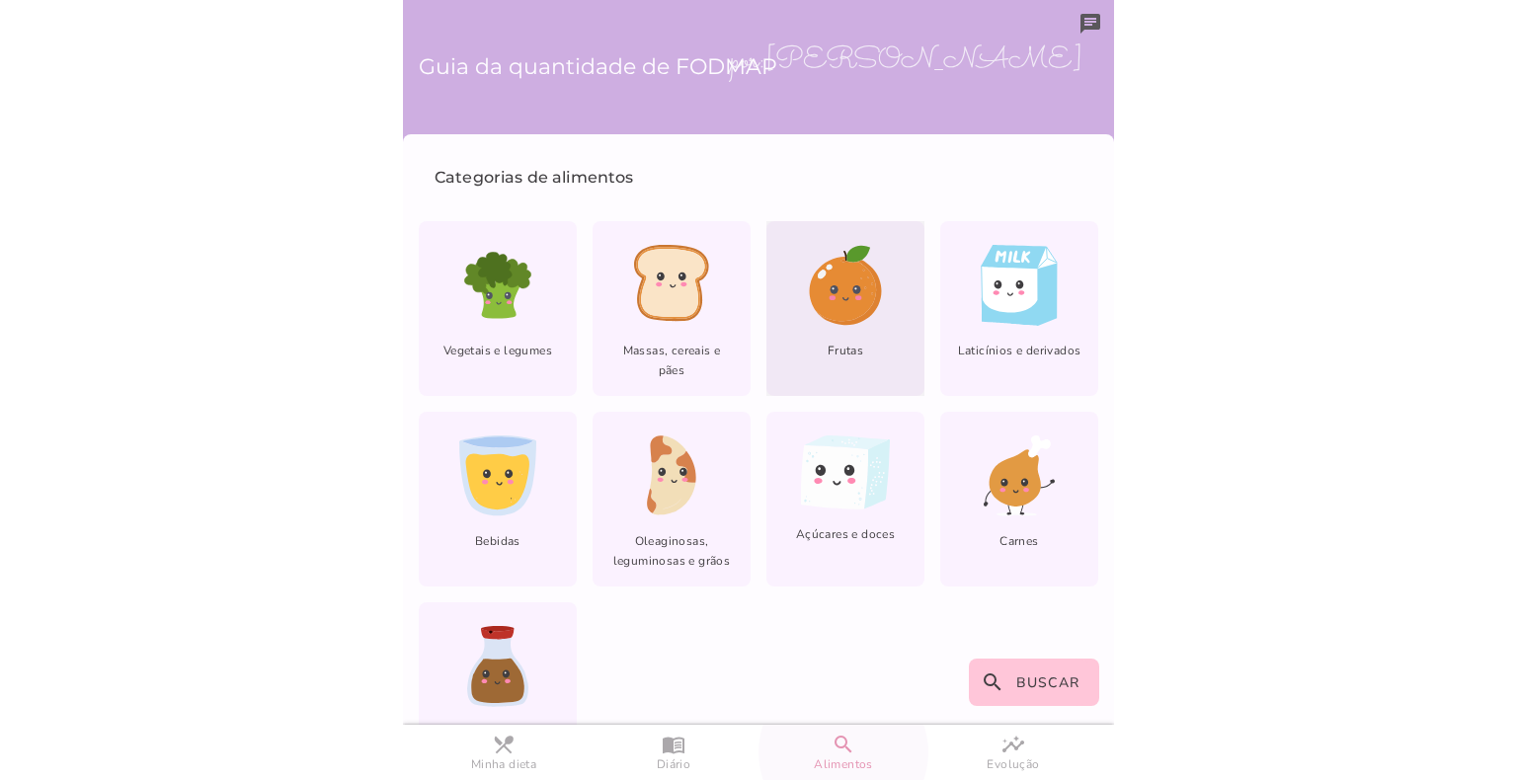
click at [841, 262] on icon at bounding box center [842, 289] width 67 height 64
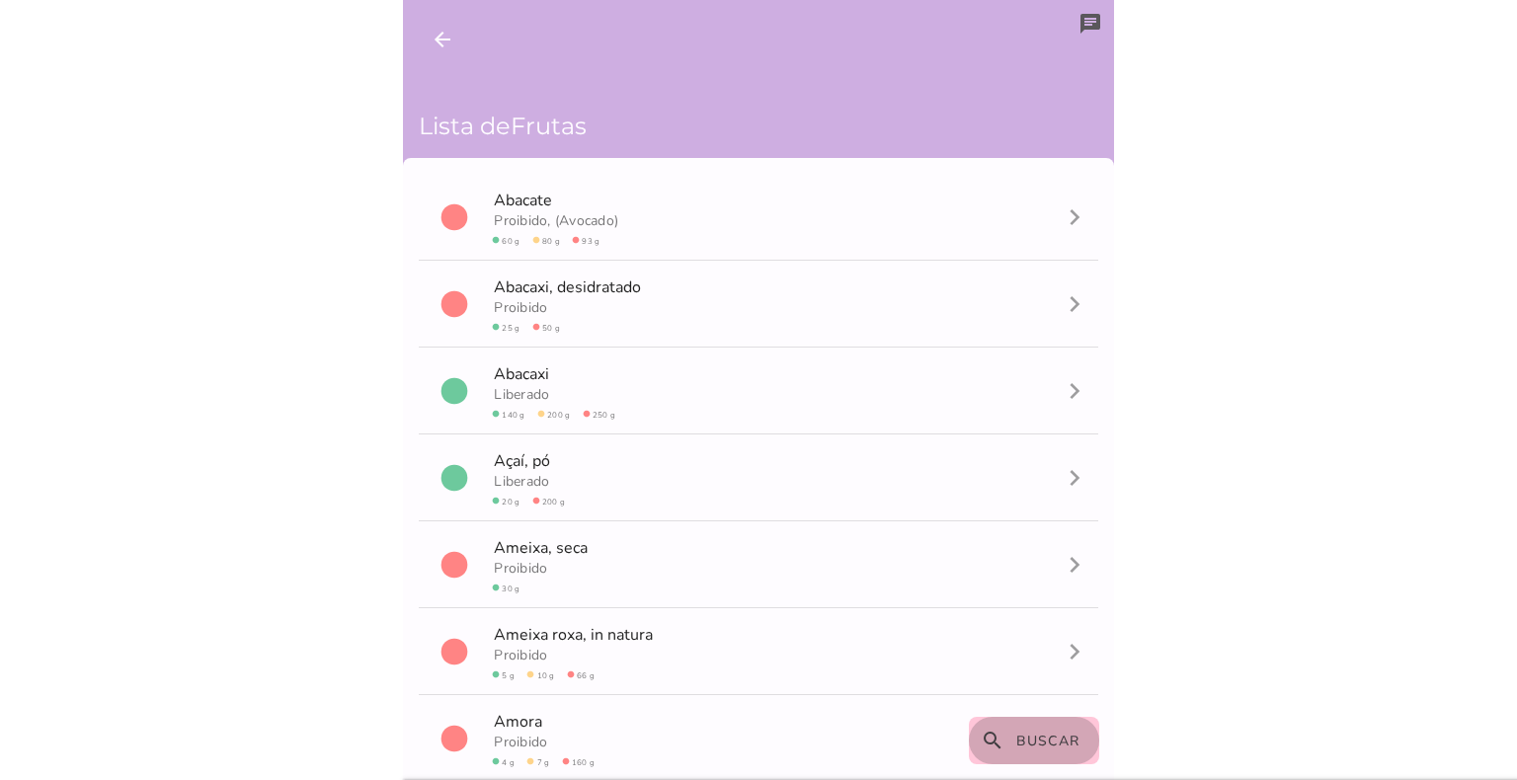
click at [1039, 741] on span "Buscar" at bounding box center [1048, 741] width 64 height 19
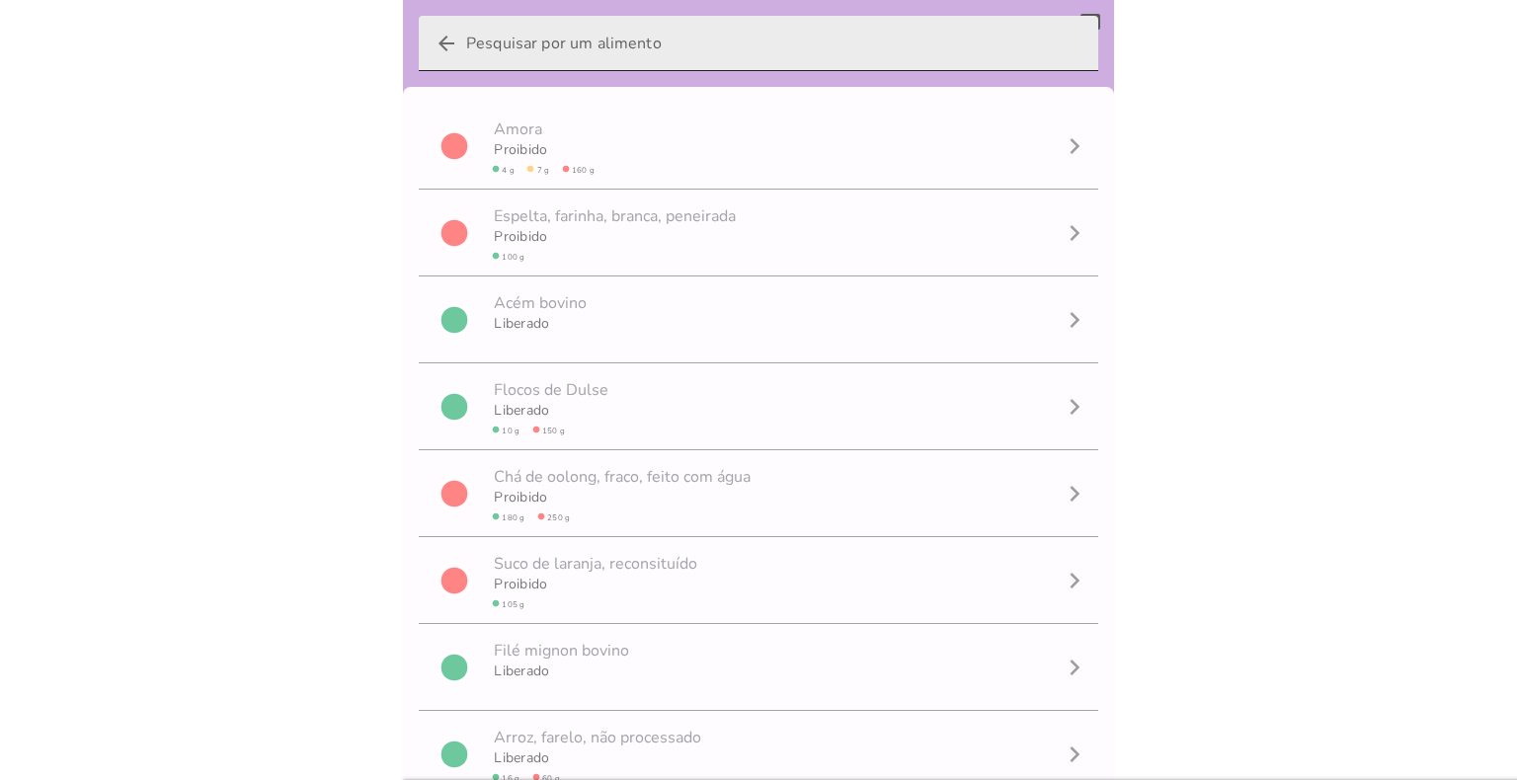
click at [624, 60] on input "arrow_back" at bounding box center [774, 43] width 616 height 55
type input "maçã"
type mwc-textfield "maçã"
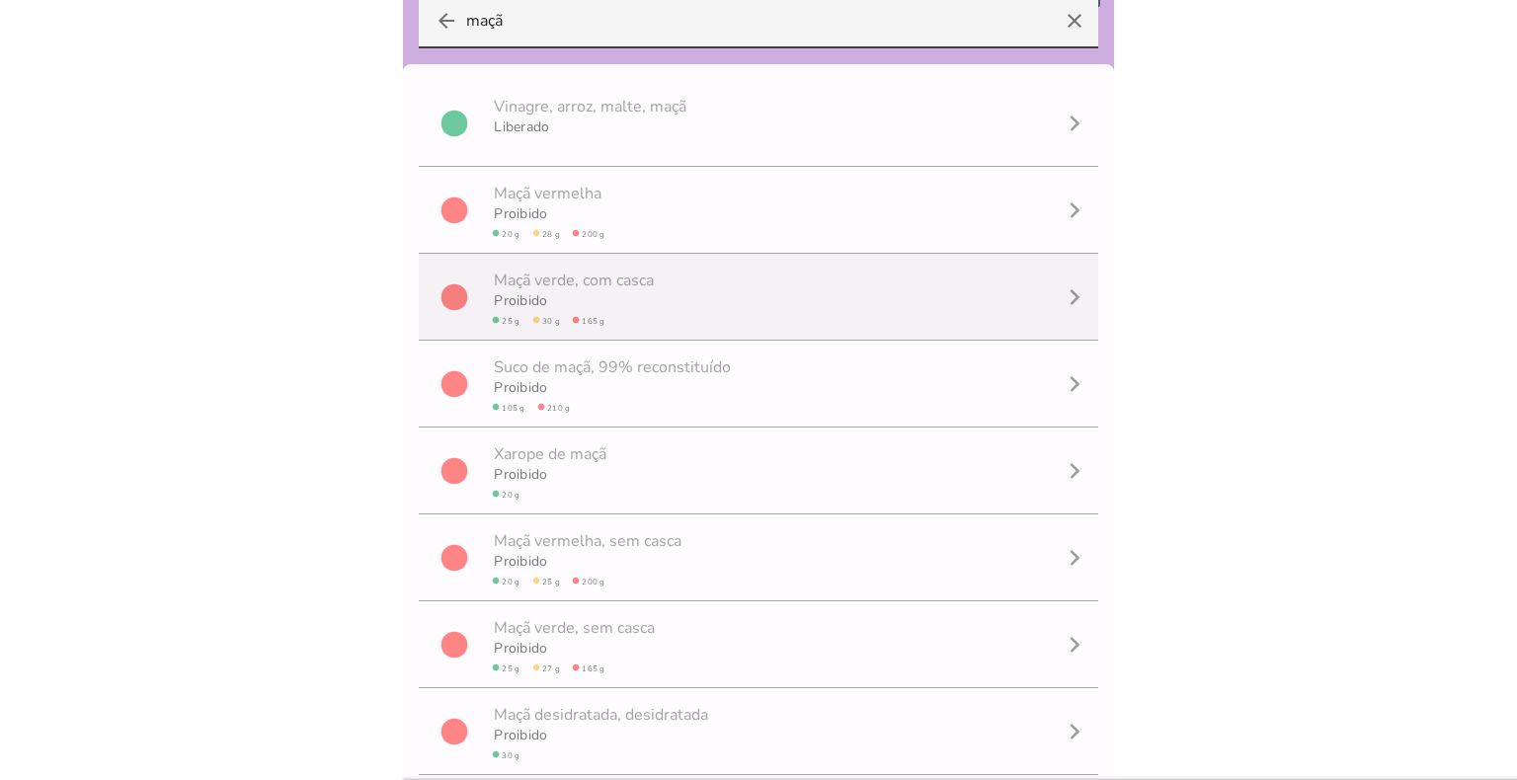
scroll to position [33, 0]
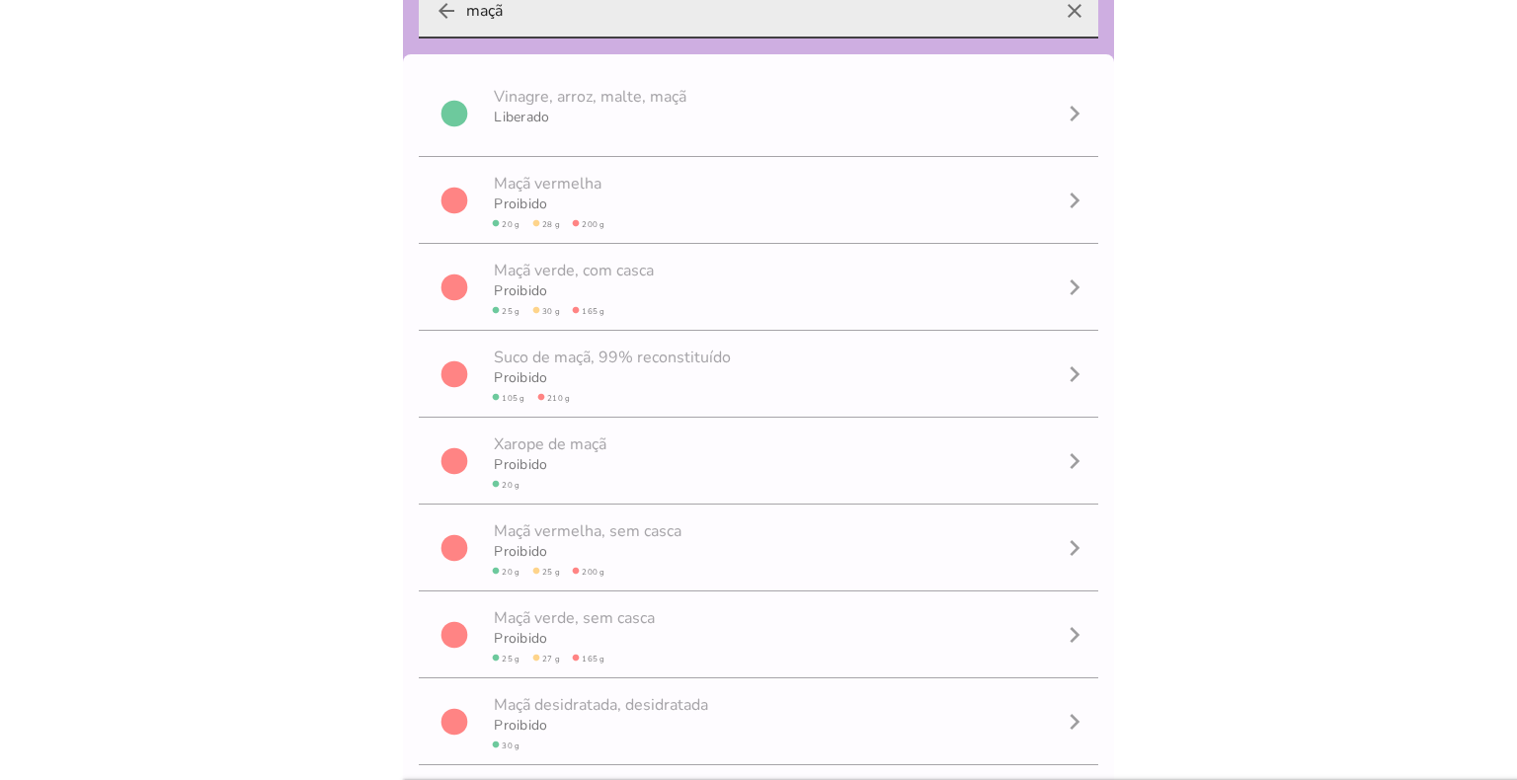
click at [450, 12] on icon "arrow_back" at bounding box center [447, 11] width 24 height 24
click at [466, 12] on input "maçã" at bounding box center [758, 10] width 585 height 55
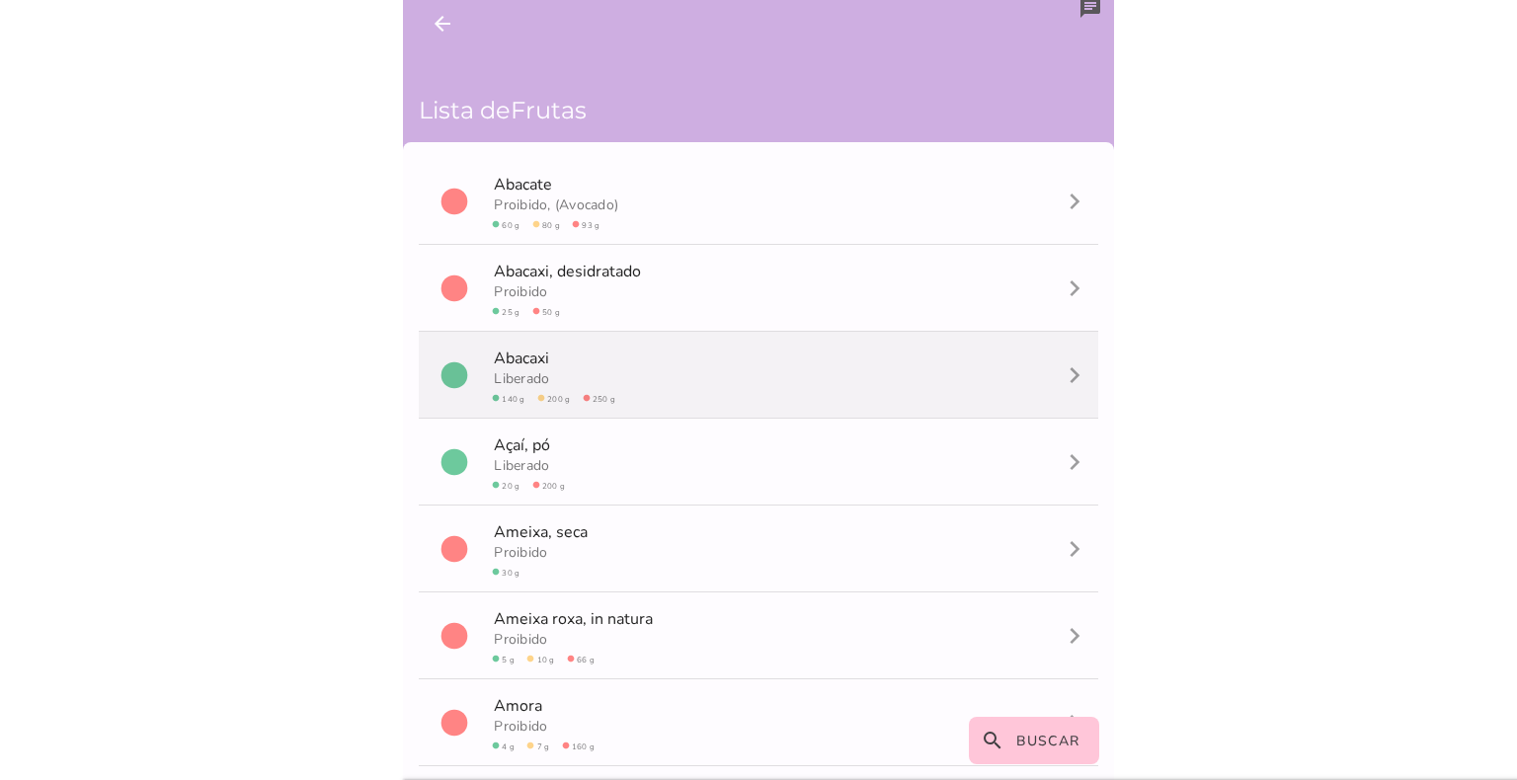
click at [507, 364] on span "Liberado circle 140 g circle 200 g circle 250 g" at bounding box center [552, 385] width 125 height 43
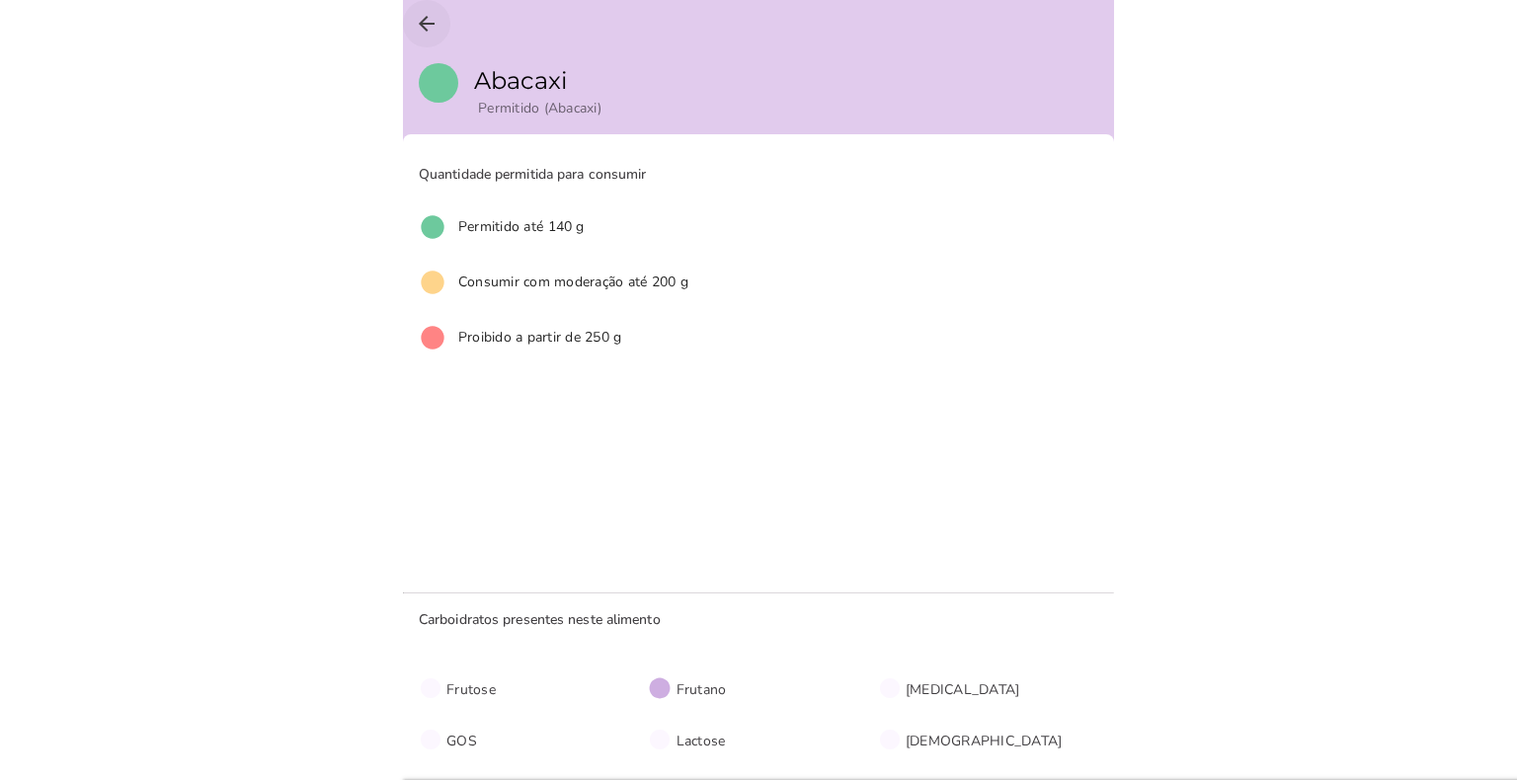
click at [432, 16] on icon "arrow_back" at bounding box center [427, 24] width 24 height 24
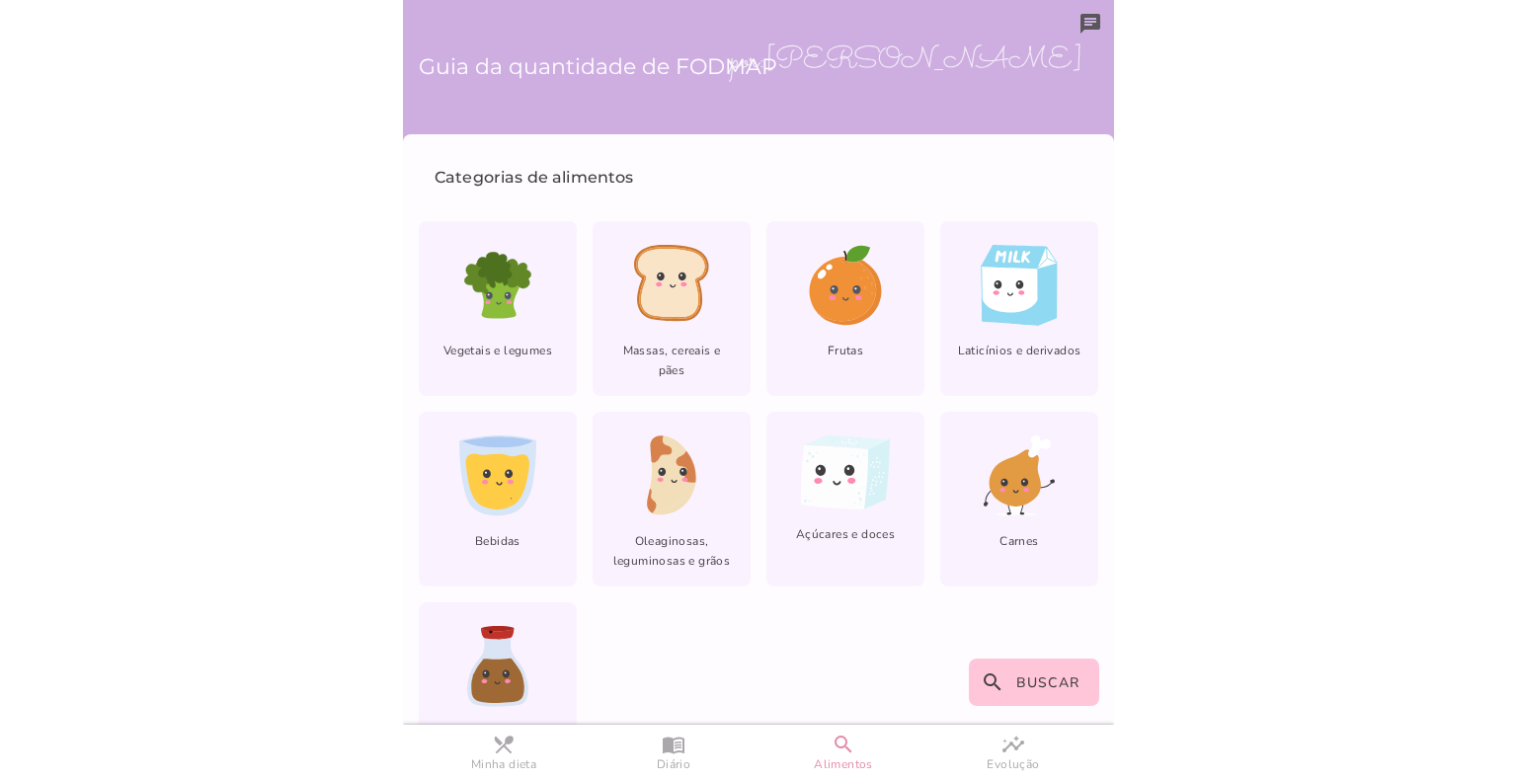
click at [1374, 313] on body at bounding box center [758, 390] width 1517 height 780
